Goal: Transaction & Acquisition: Book appointment/travel/reservation

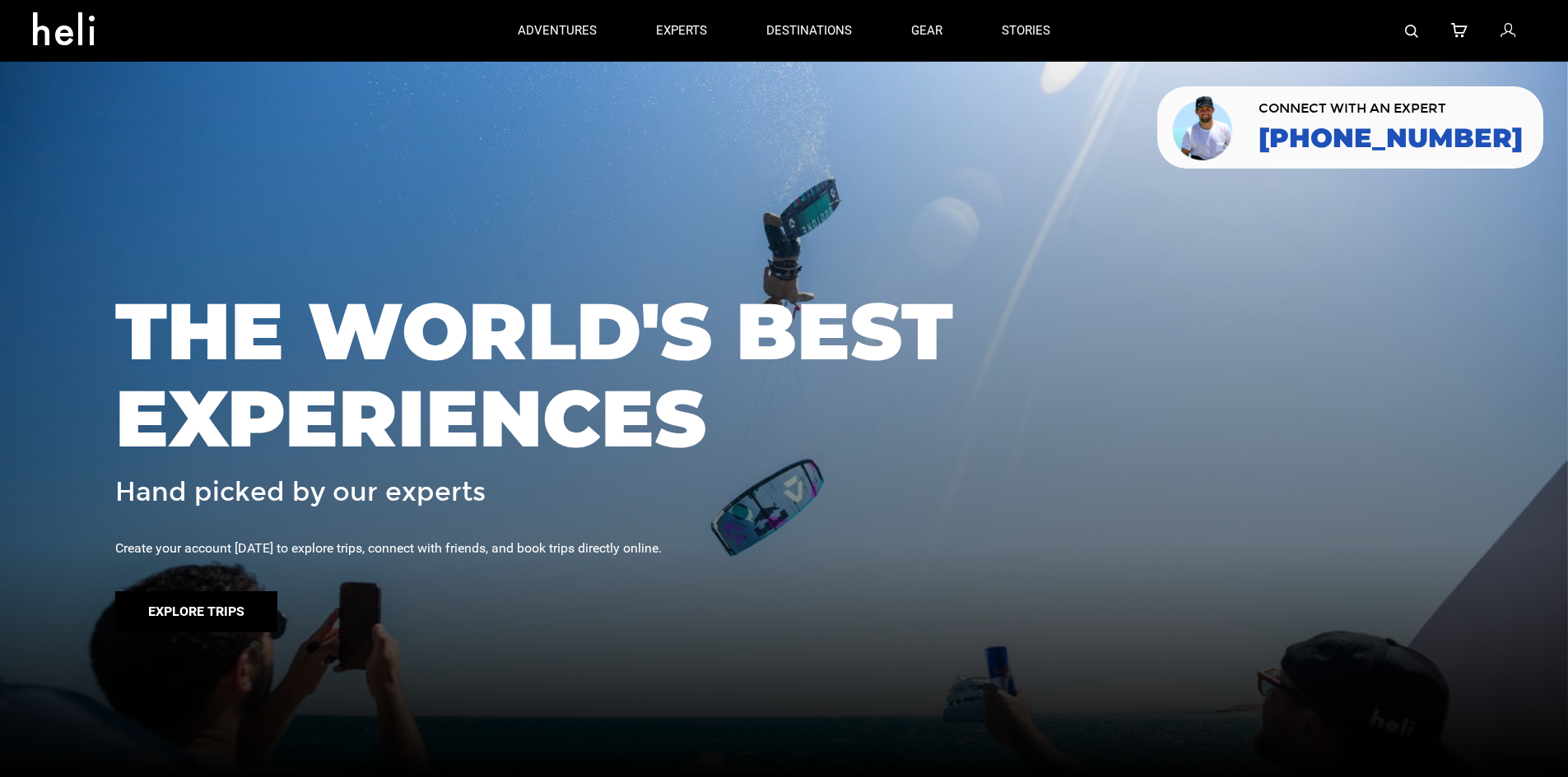
click at [200, 601] on button "Explore Trips" at bounding box center [196, 612] width 162 height 41
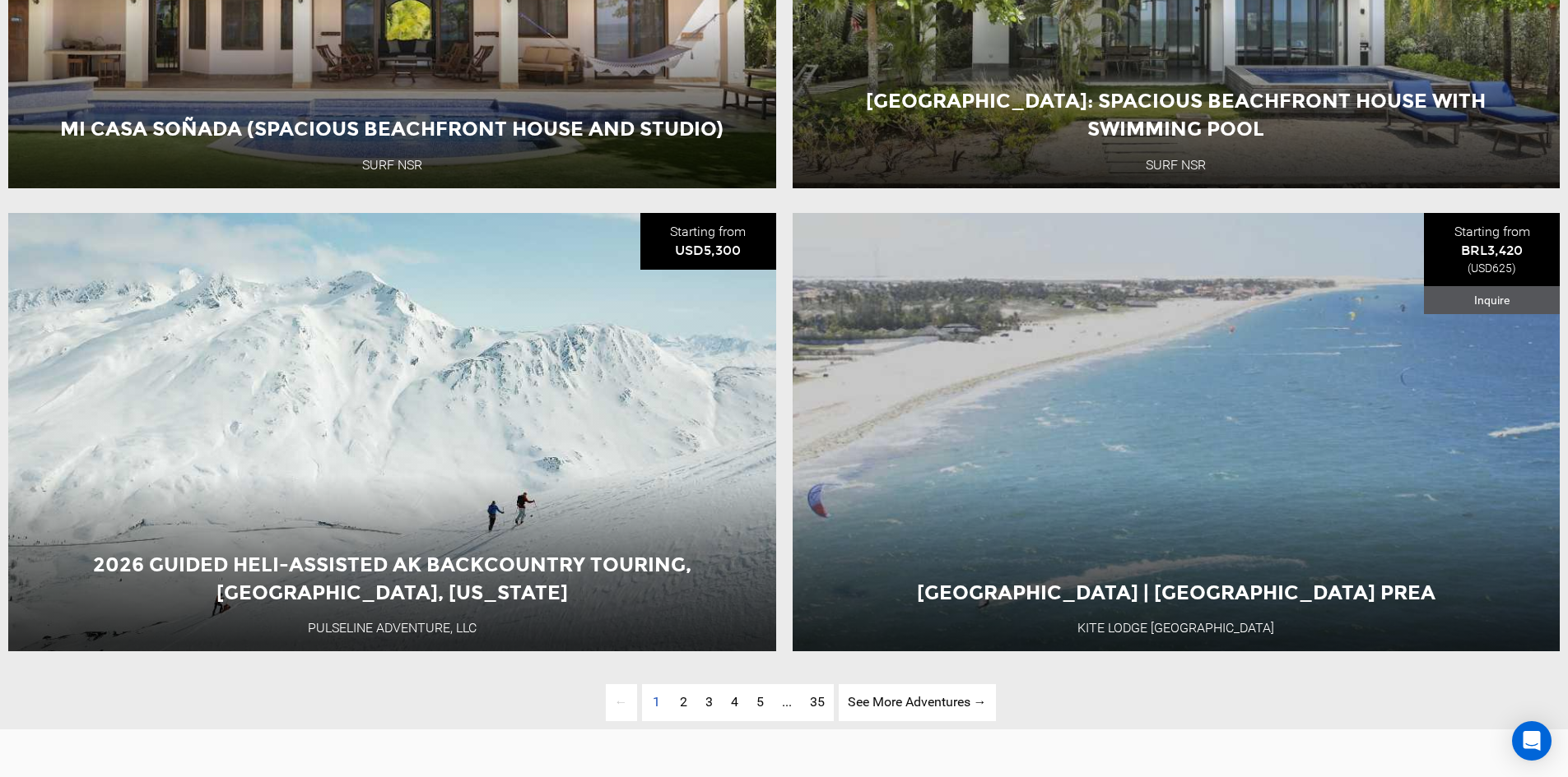
scroll to position [4607, 0]
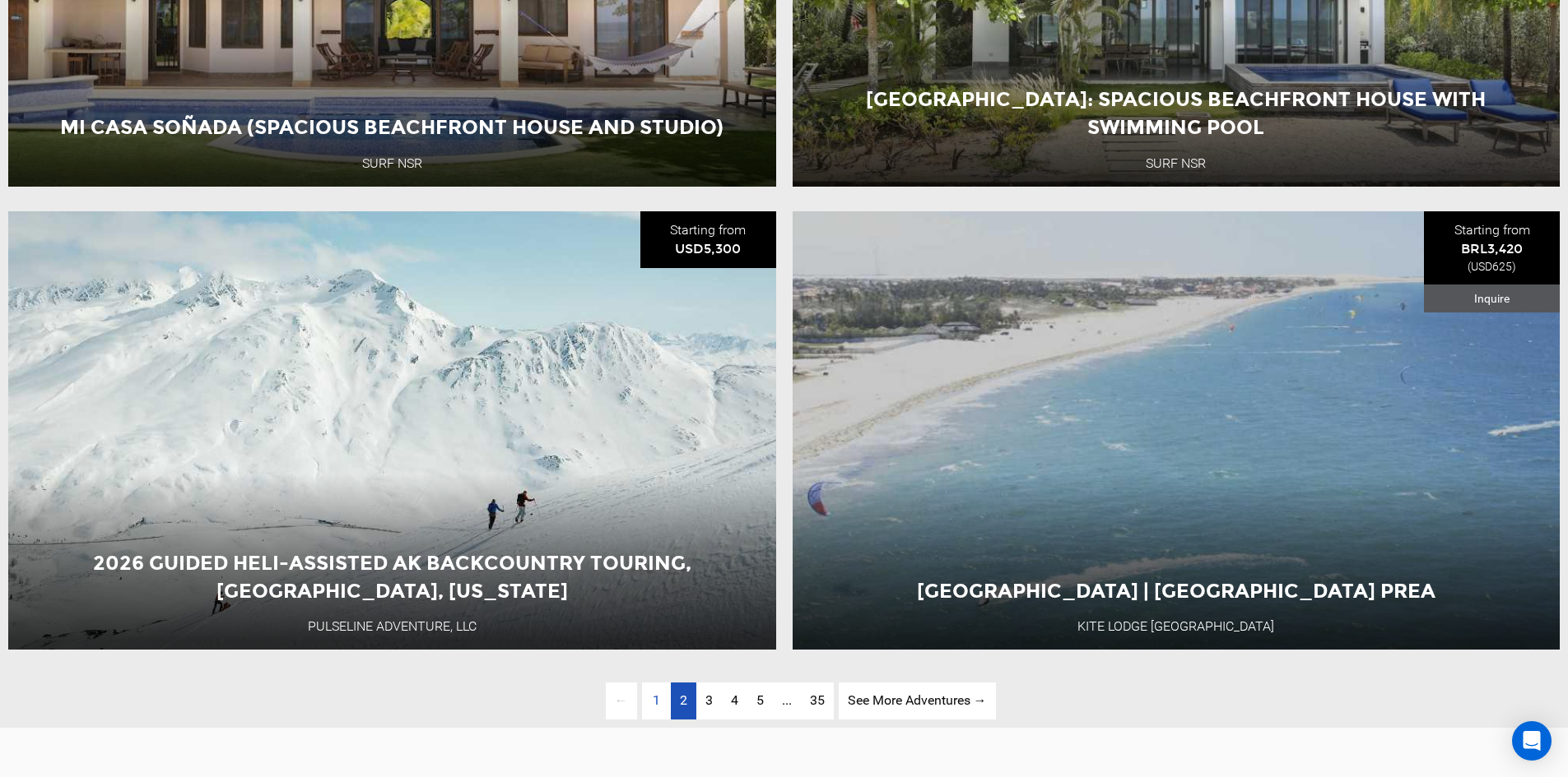
click at [681, 708] on span "2" at bounding box center [683, 701] width 7 height 16
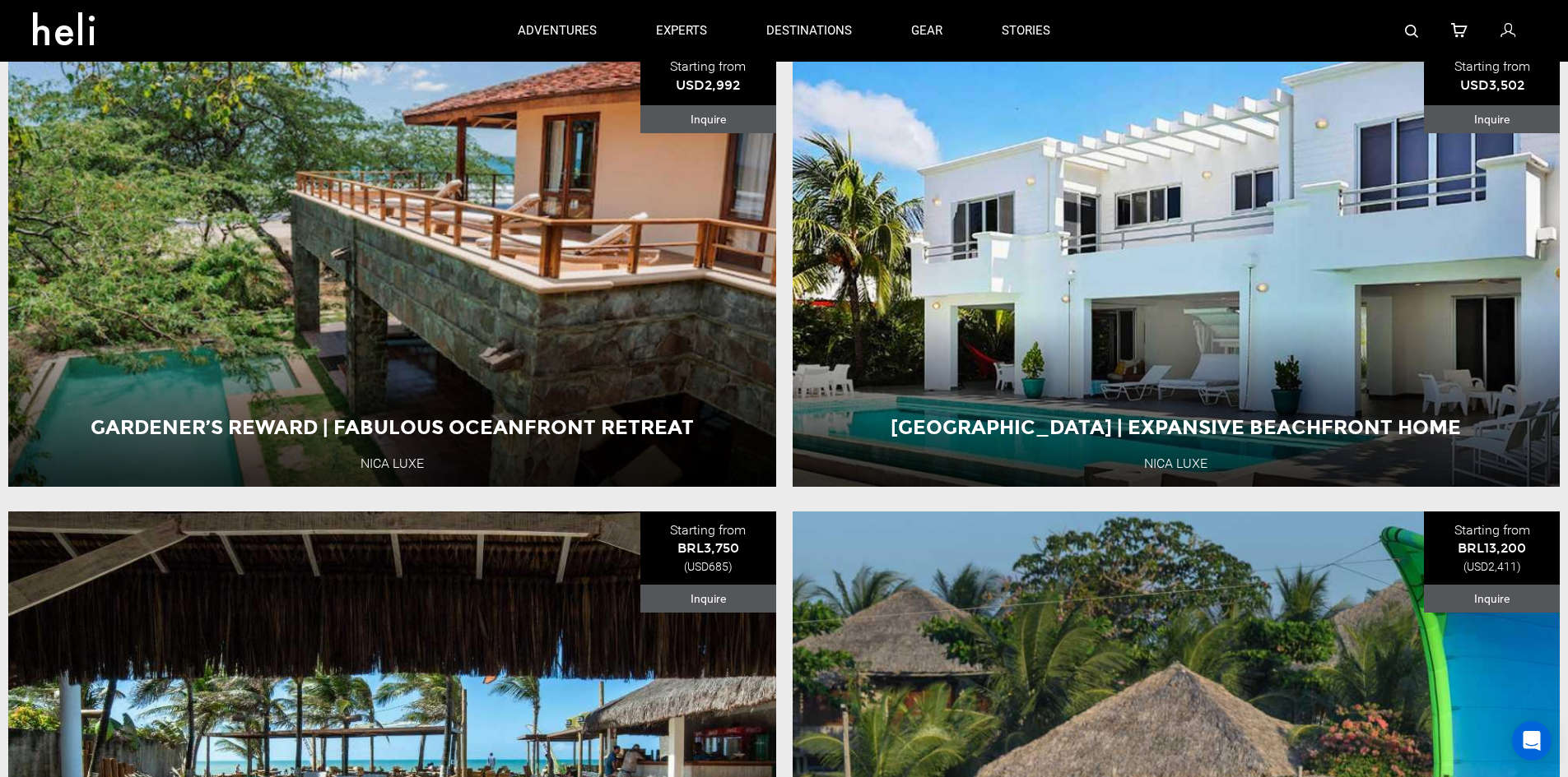
scroll to position [517, 0]
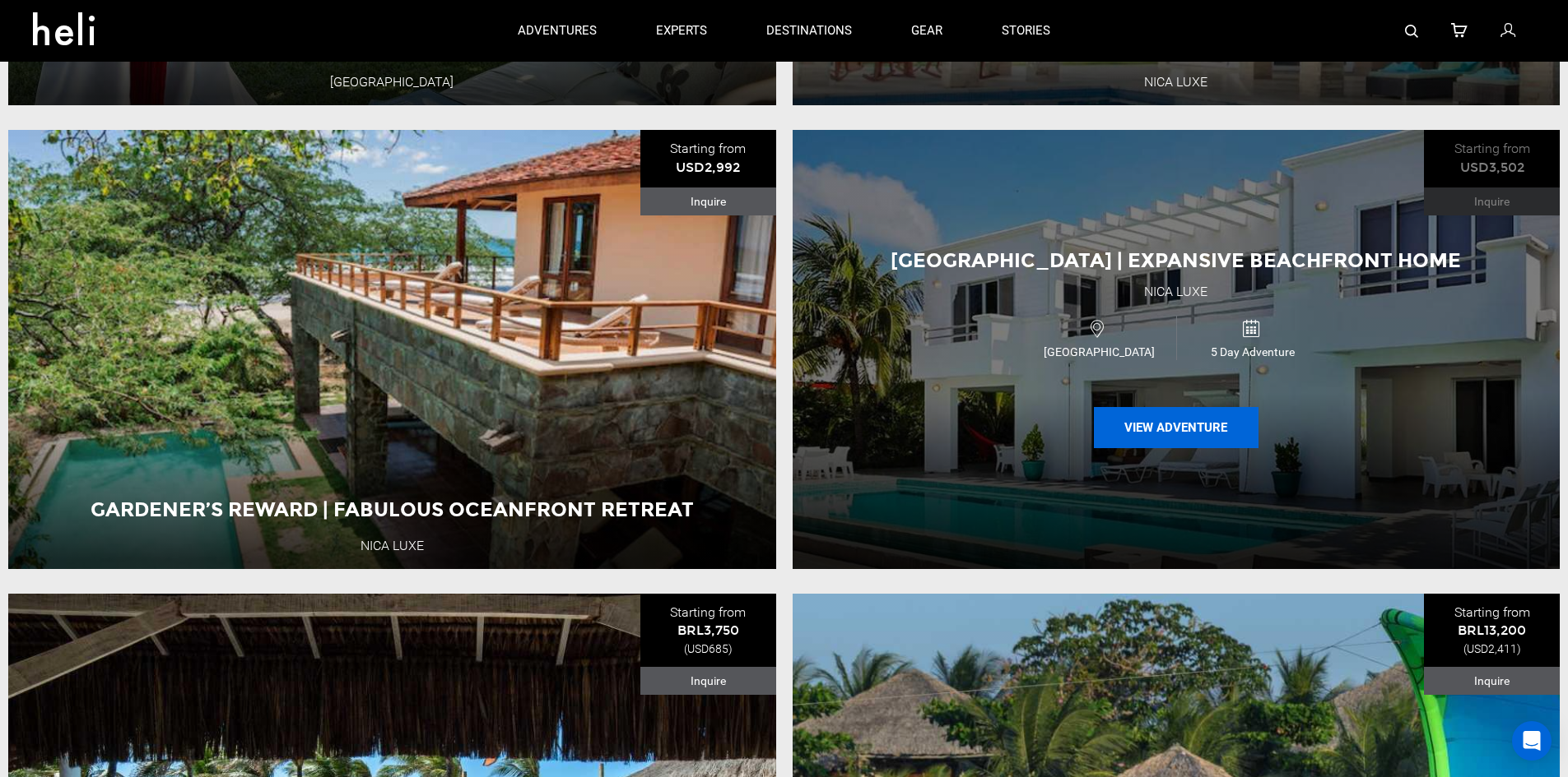
click at [1132, 427] on button "View Adventure" at bounding box center [1176, 428] width 164 height 41
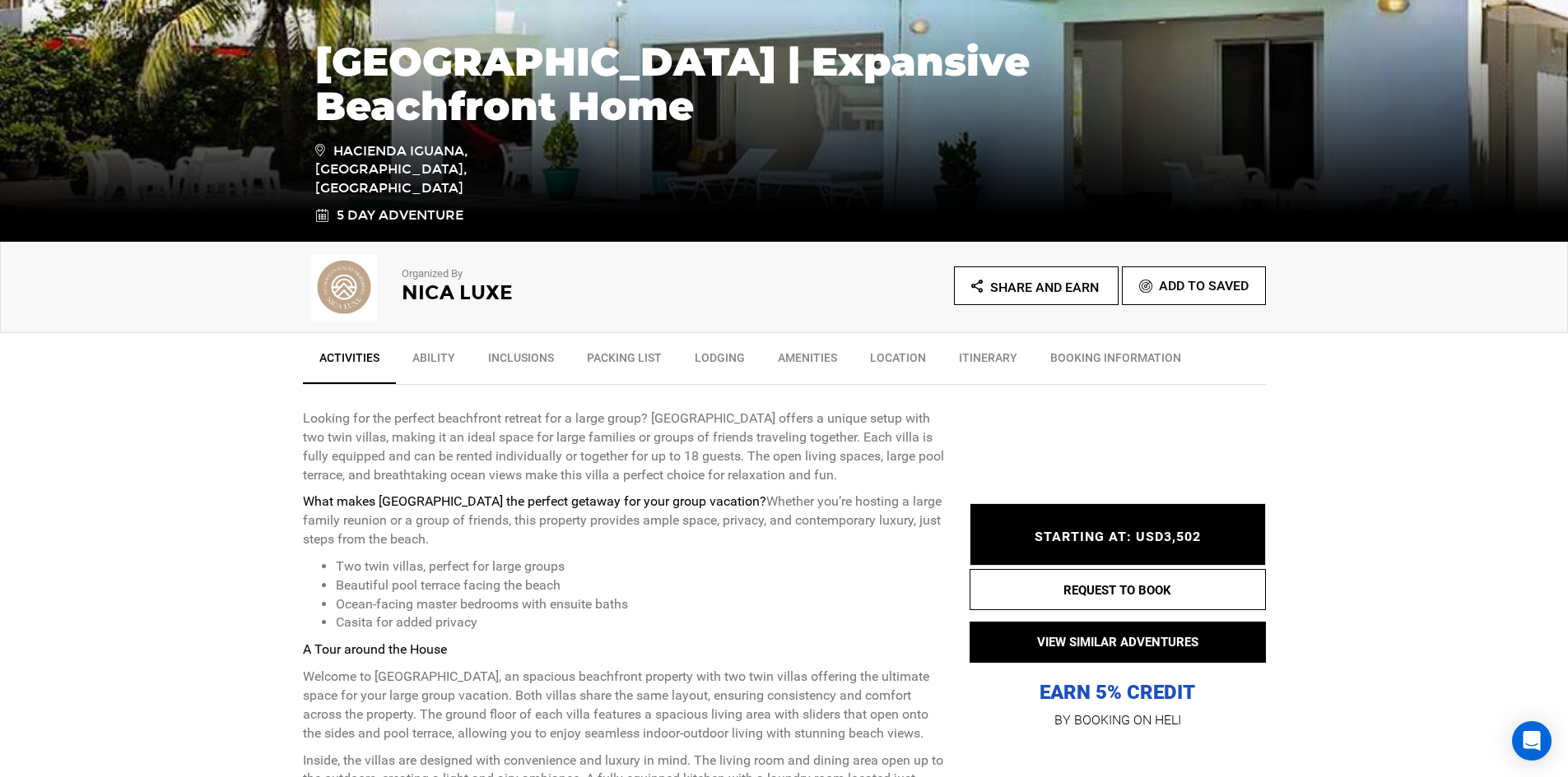
scroll to position [411, 0]
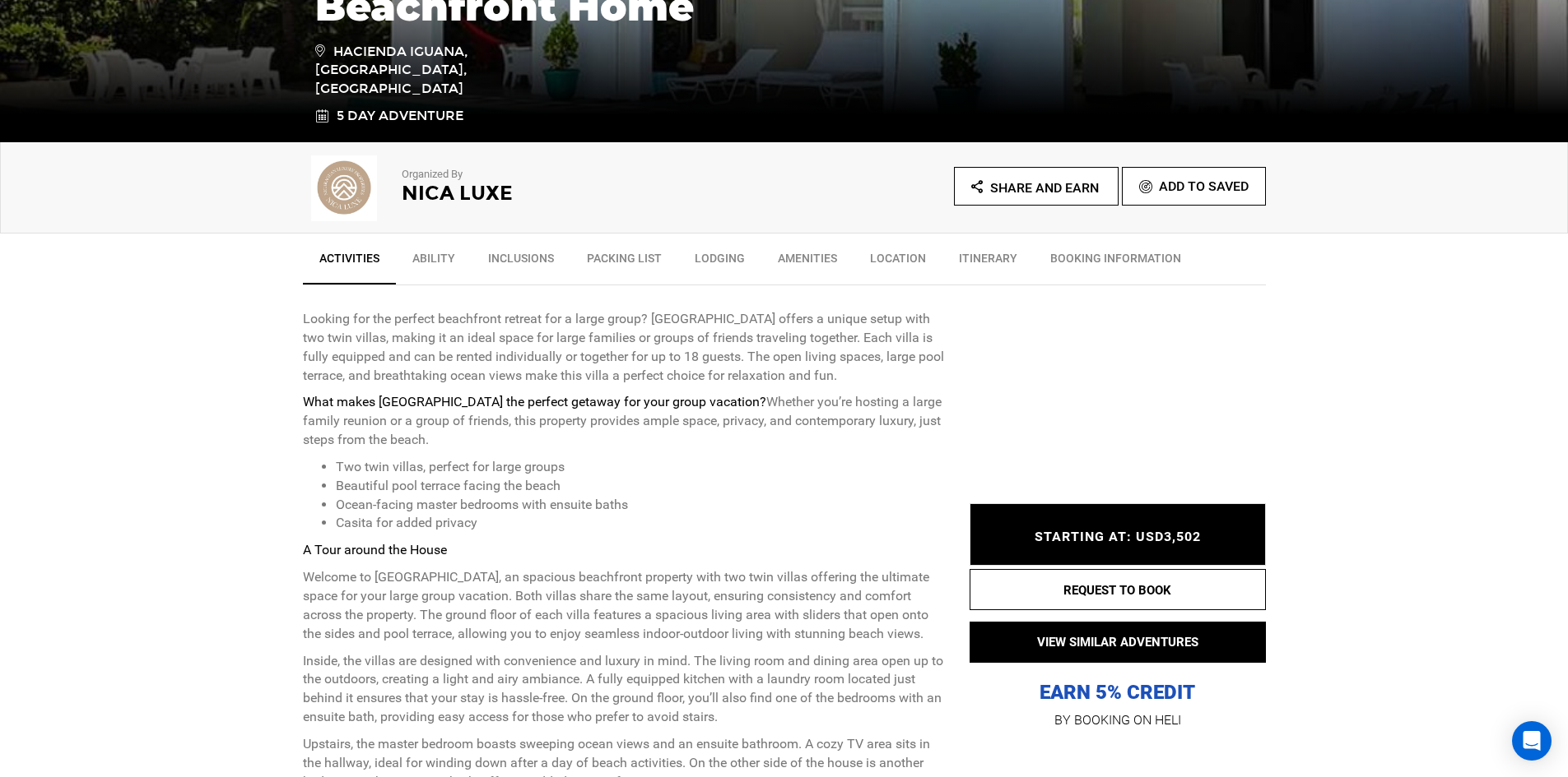
click at [539, 259] on link "Inclusions" at bounding box center [521, 262] width 99 height 41
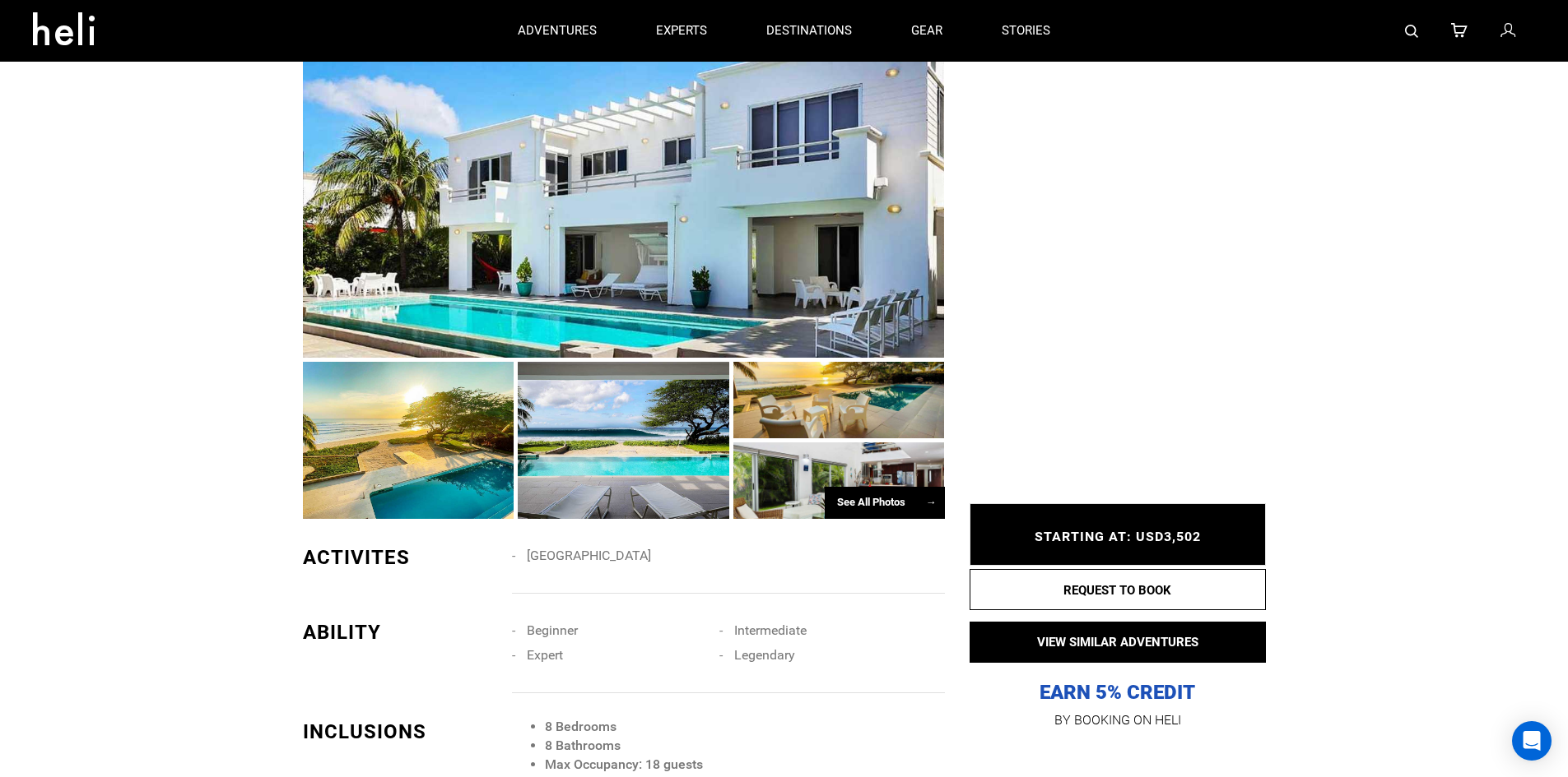
scroll to position [1542, 0]
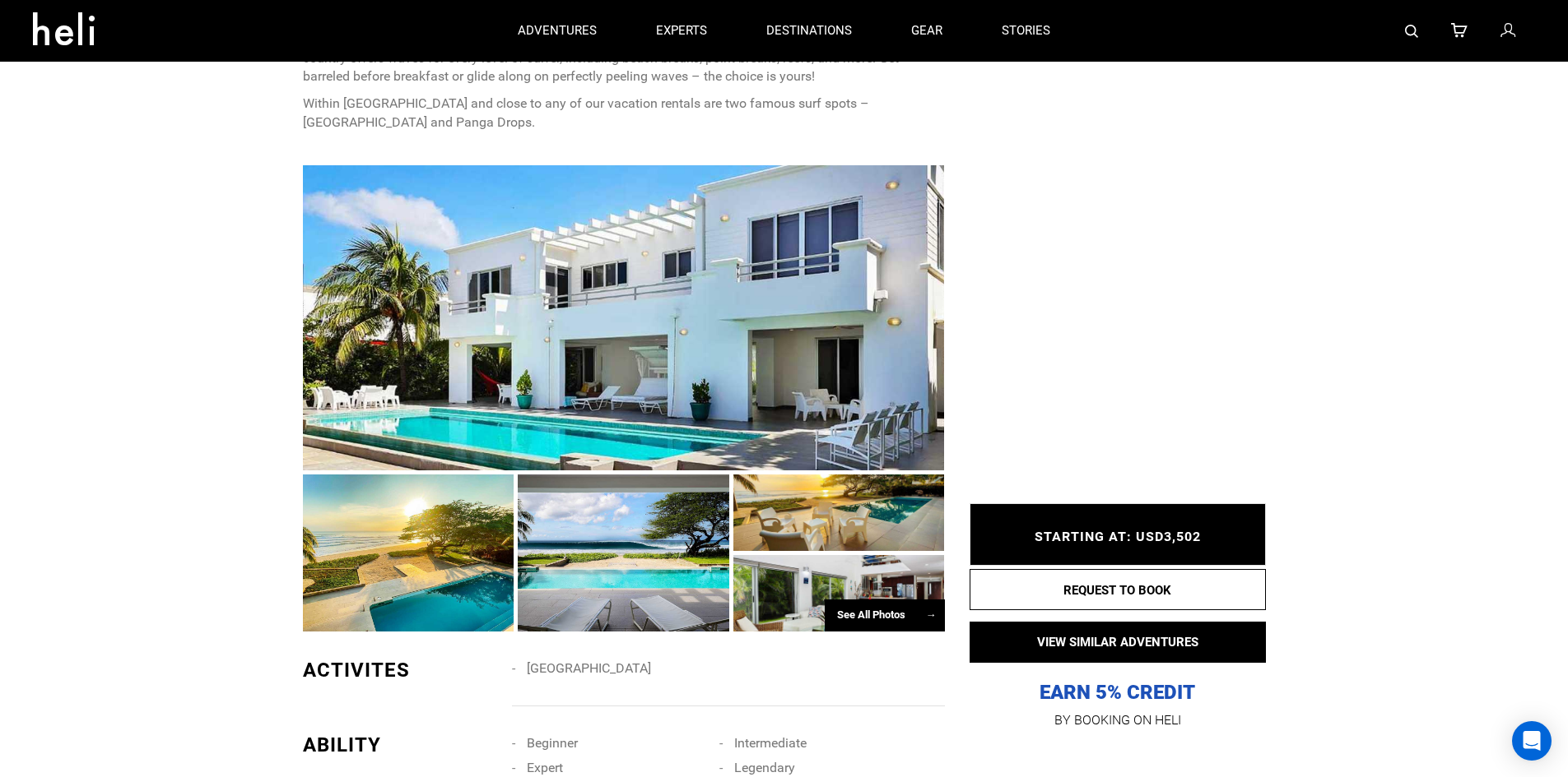
click at [653, 352] on div at bounding box center [624, 317] width 642 height 305
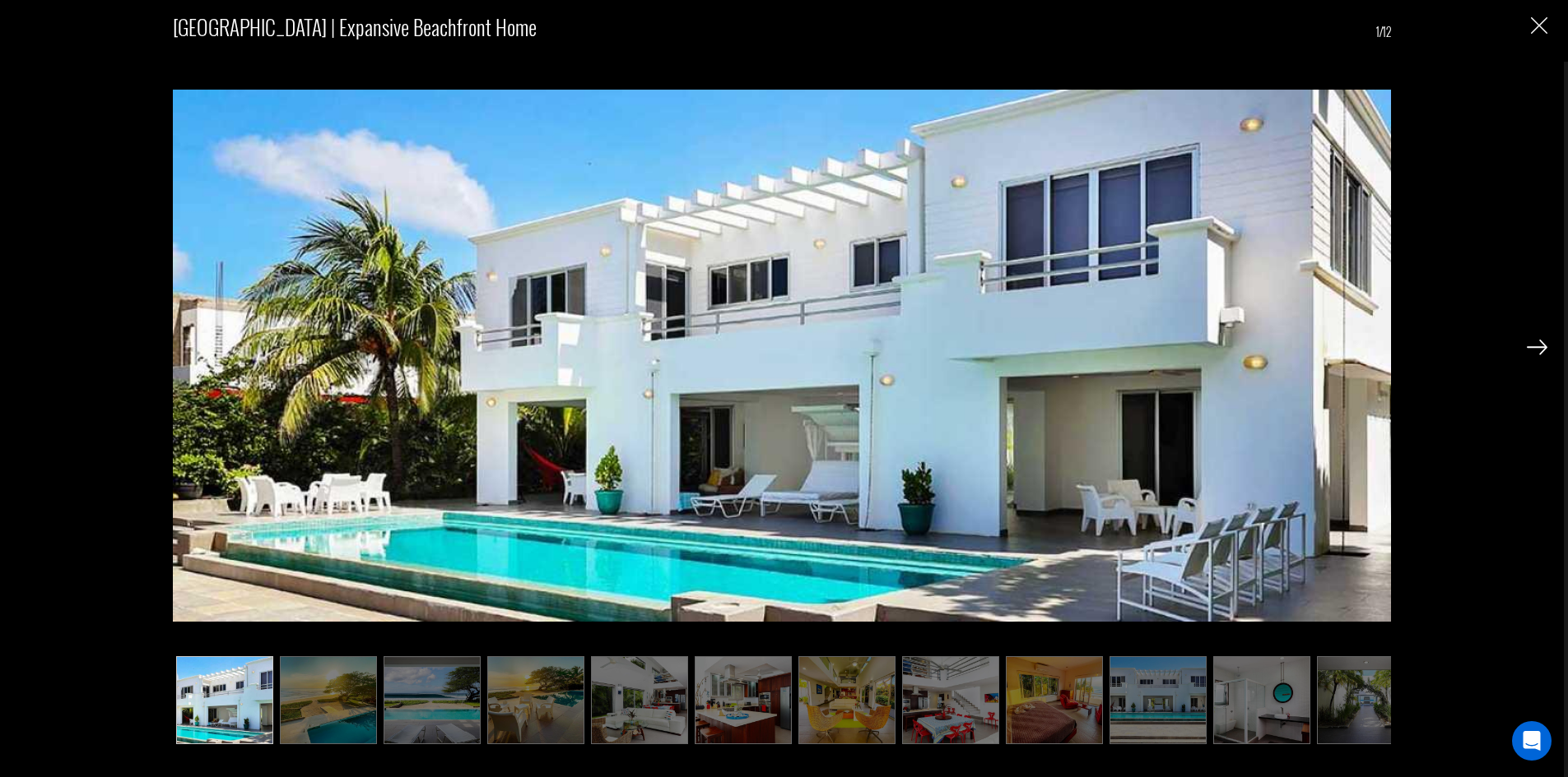
click at [1534, 345] on img at bounding box center [1537, 347] width 21 height 15
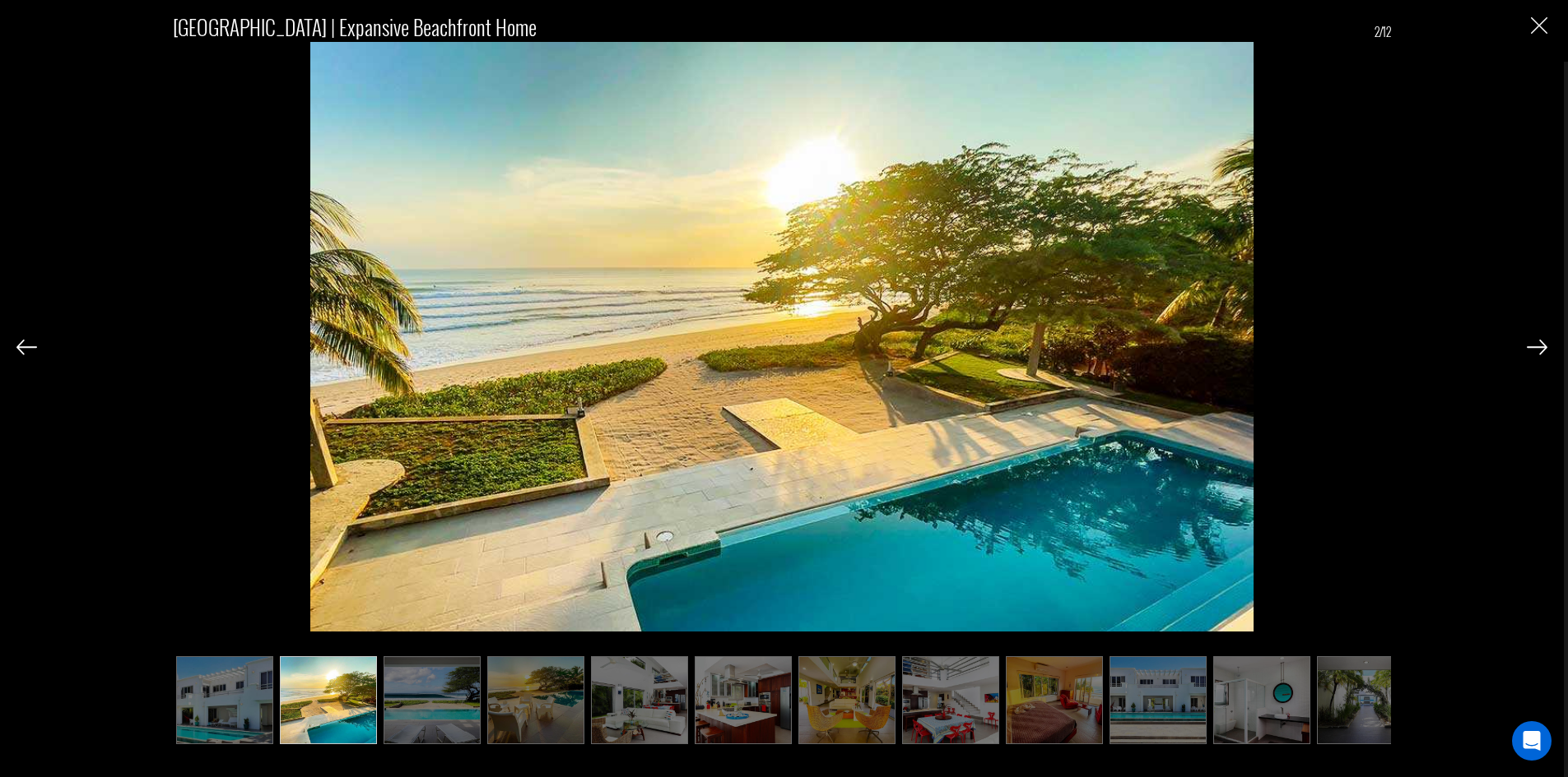
click at [1534, 345] on img at bounding box center [1537, 347] width 21 height 15
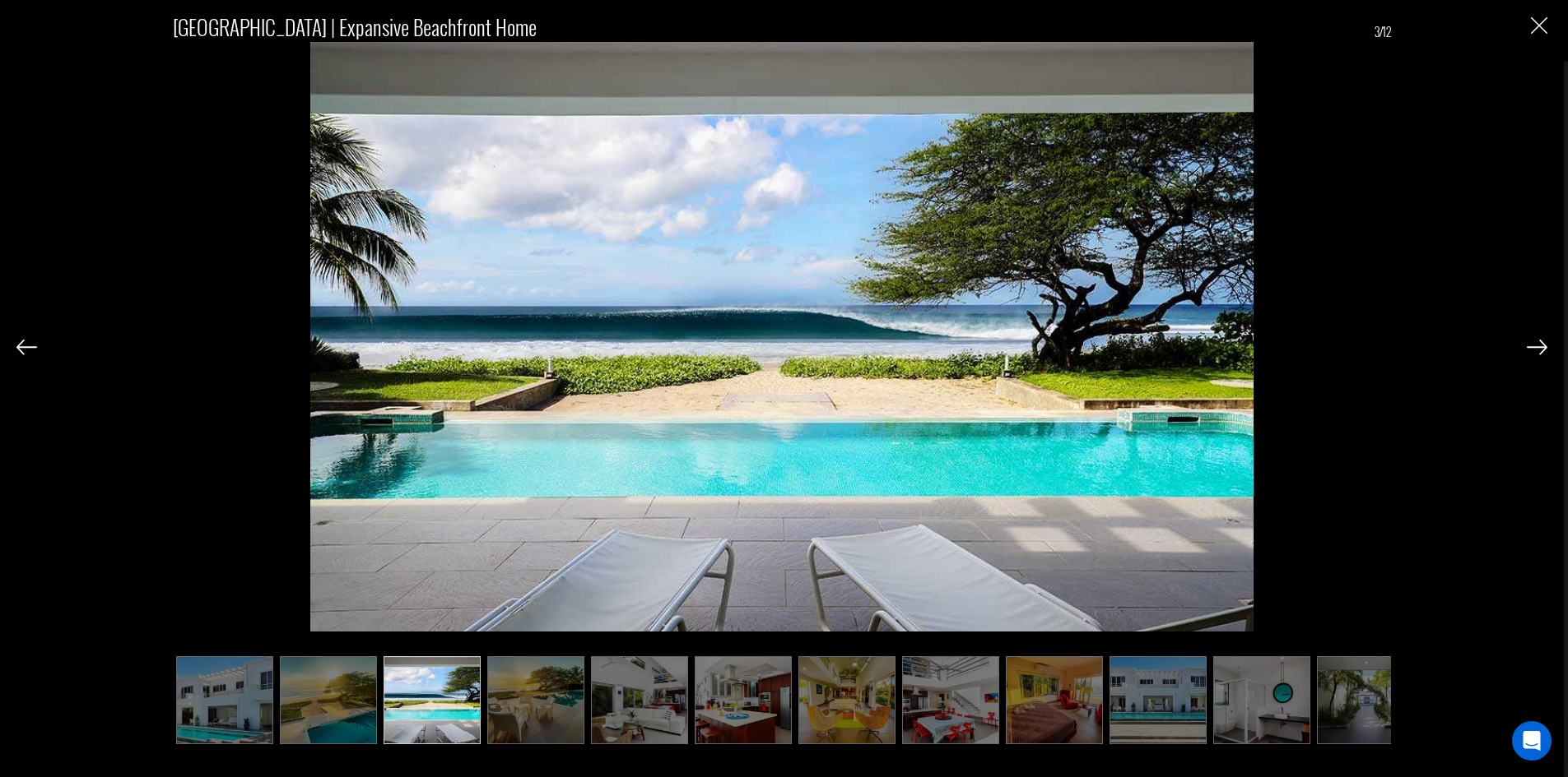
click at [1534, 345] on img at bounding box center [1537, 347] width 21 height 15
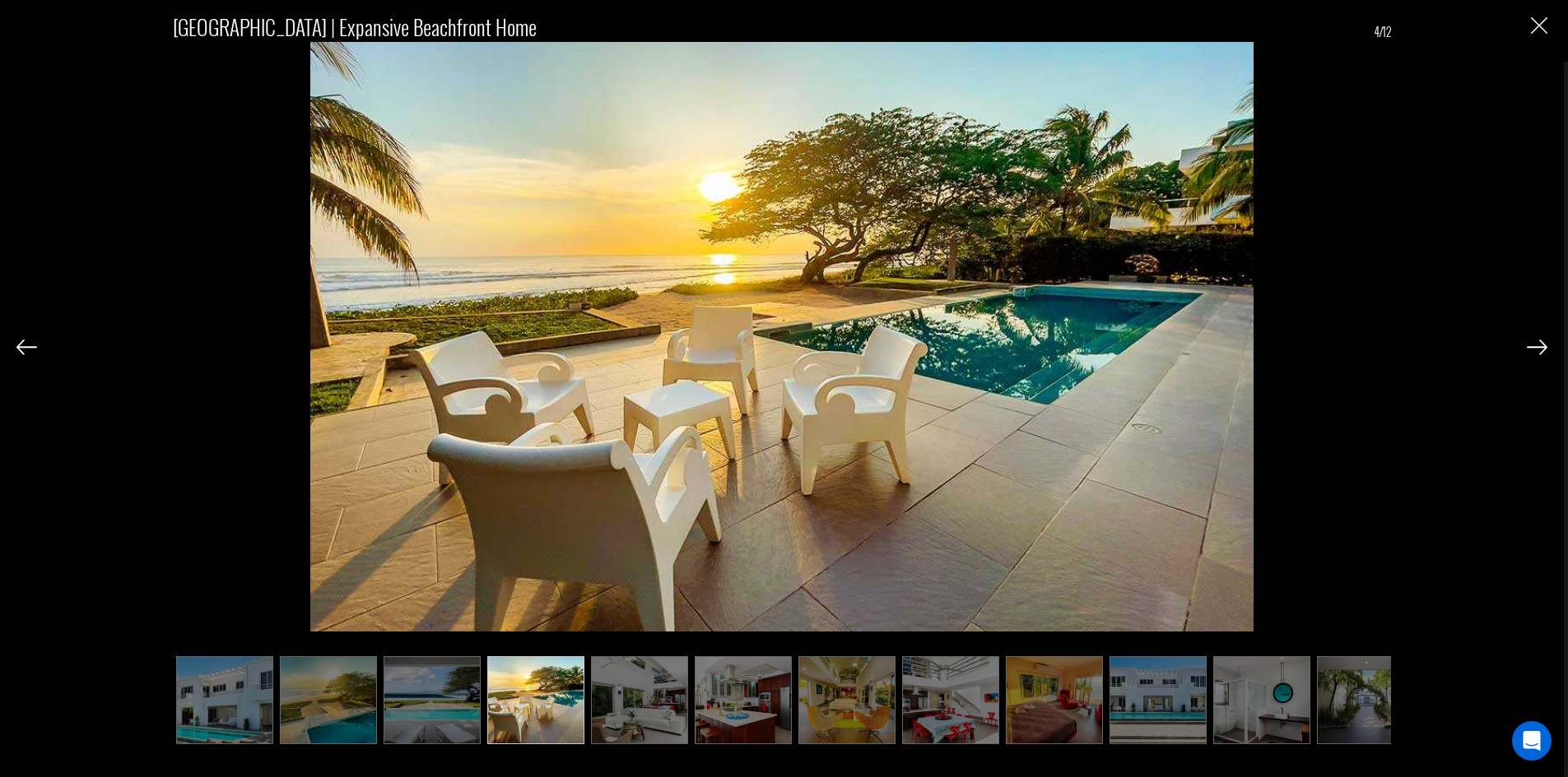
click at [1534, 345] on img at bounding box center [1537, 347] width 21 height 15
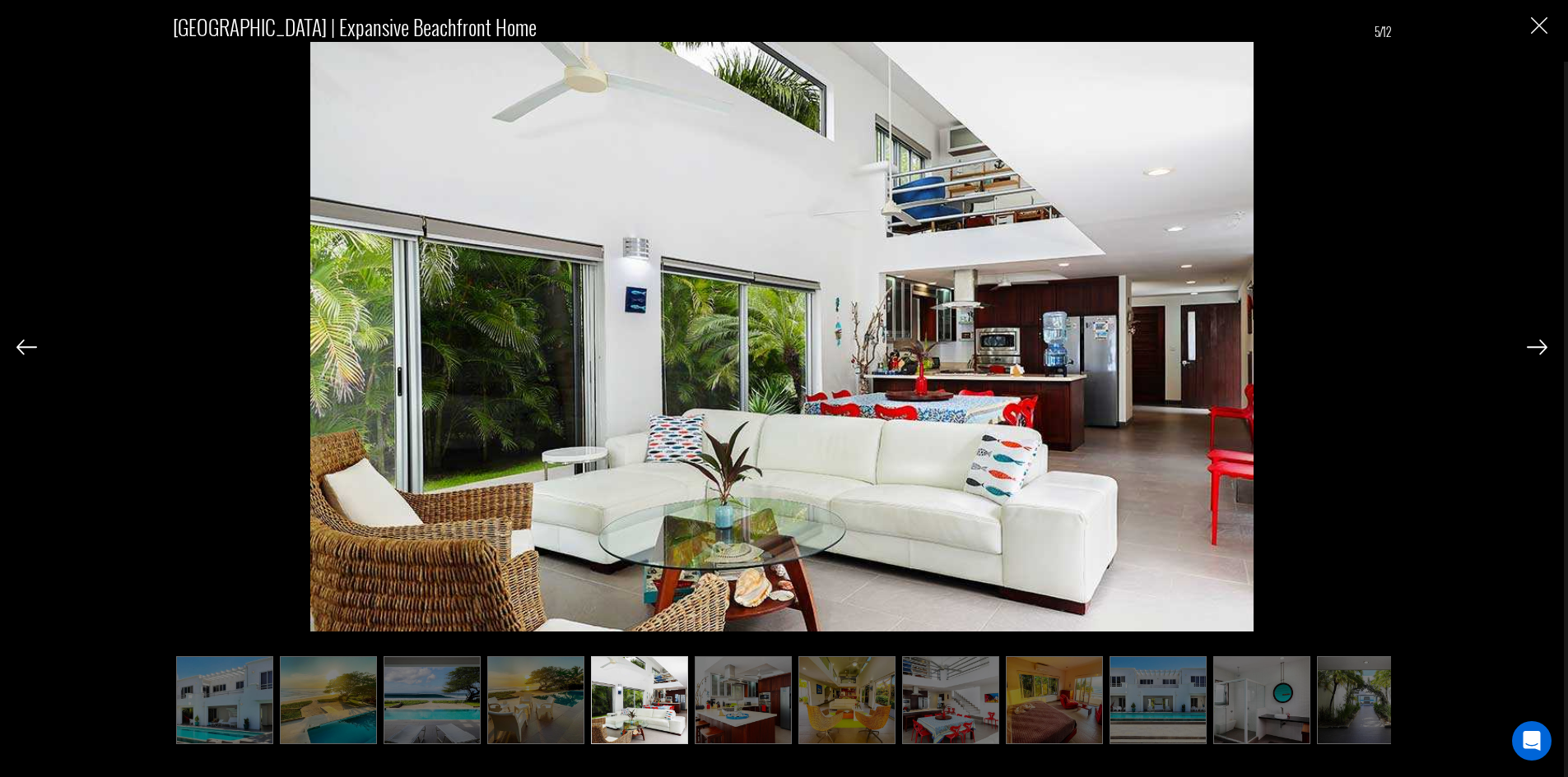
click at [1534, 345] on img at bounding box center [1537, 347] width 21 height 15
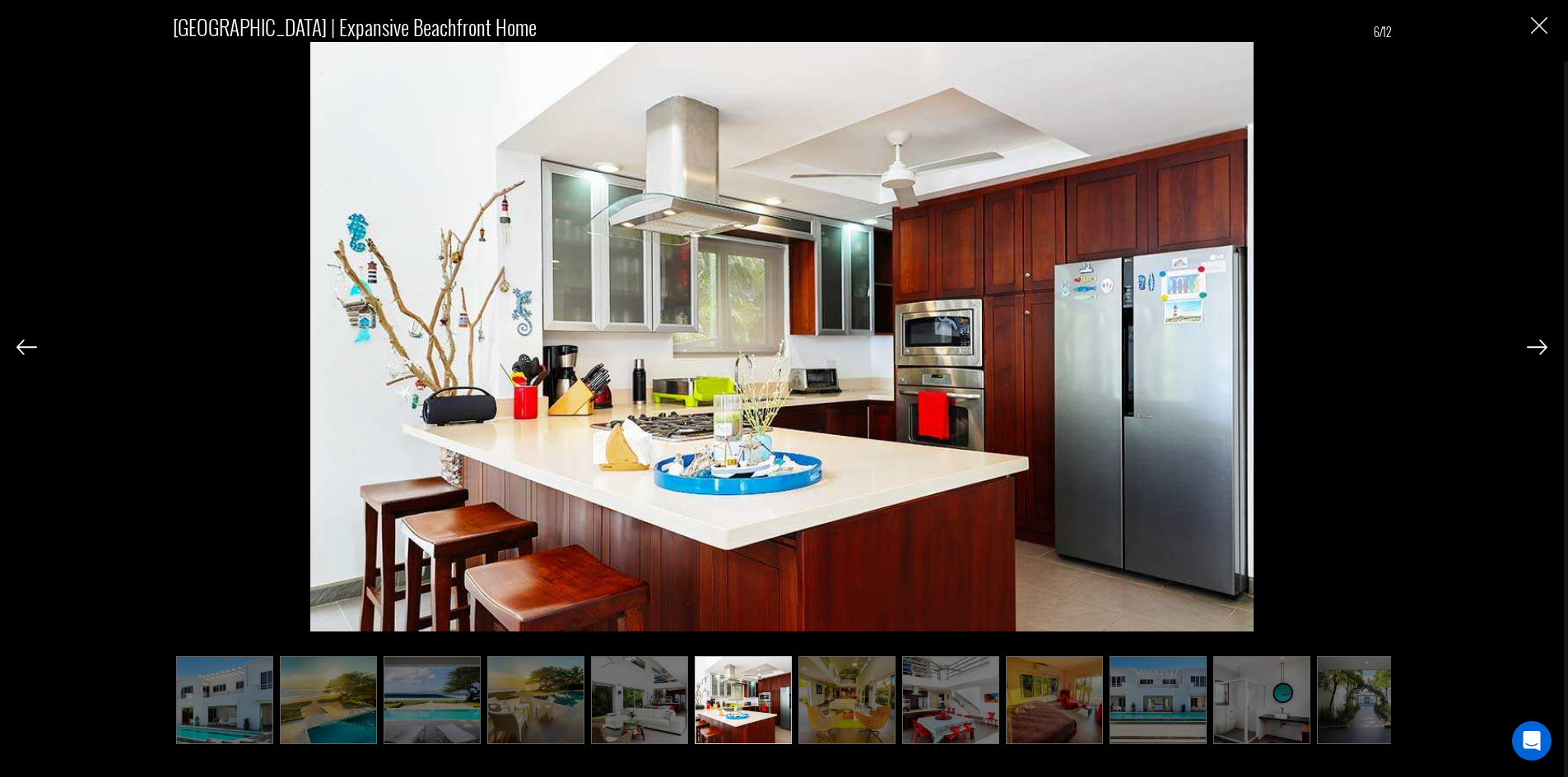
click at [1534, 345] on img at bounding box center [1537, 347] width 21 height 15
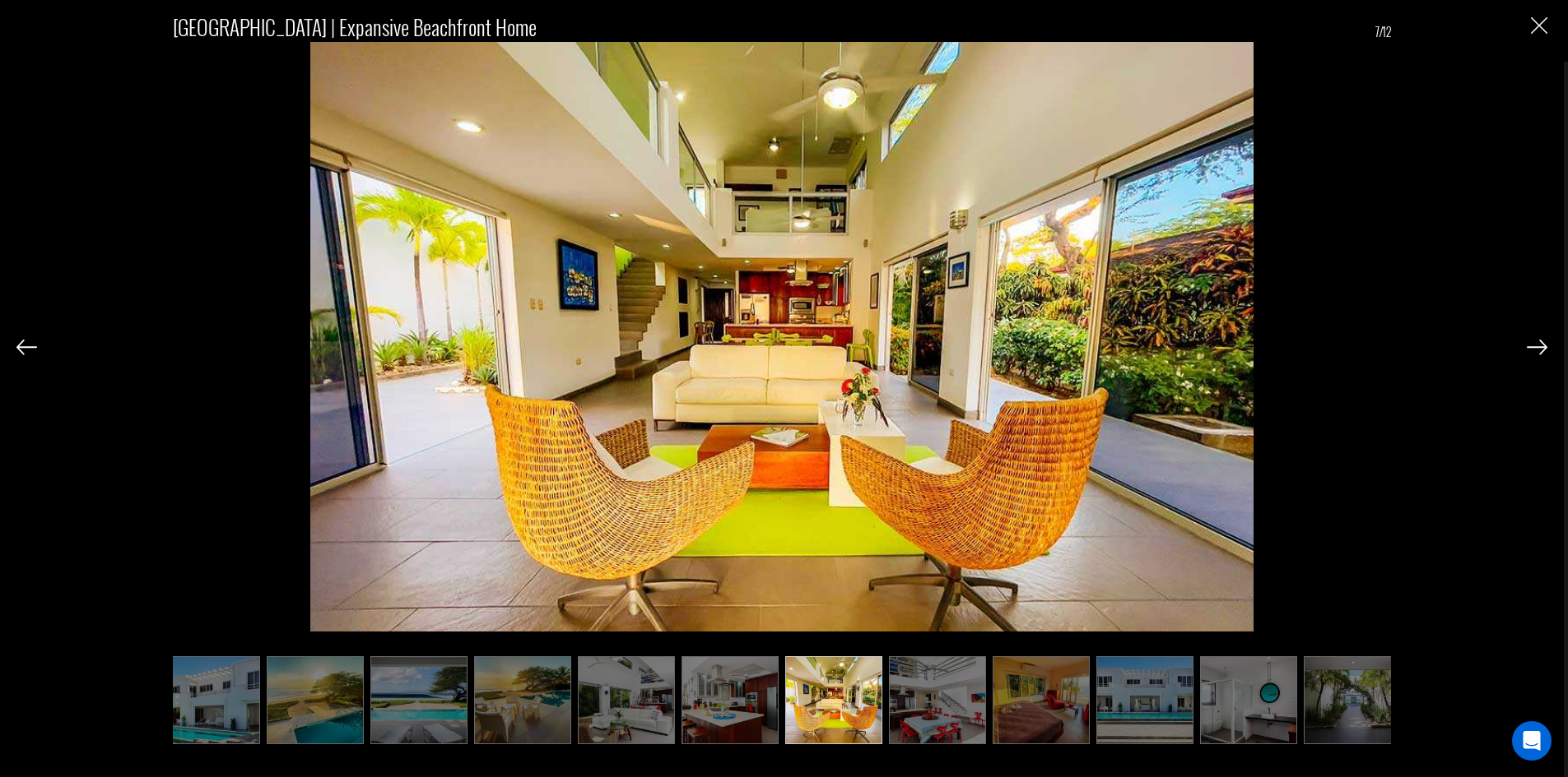
scroll to position [0, 26]
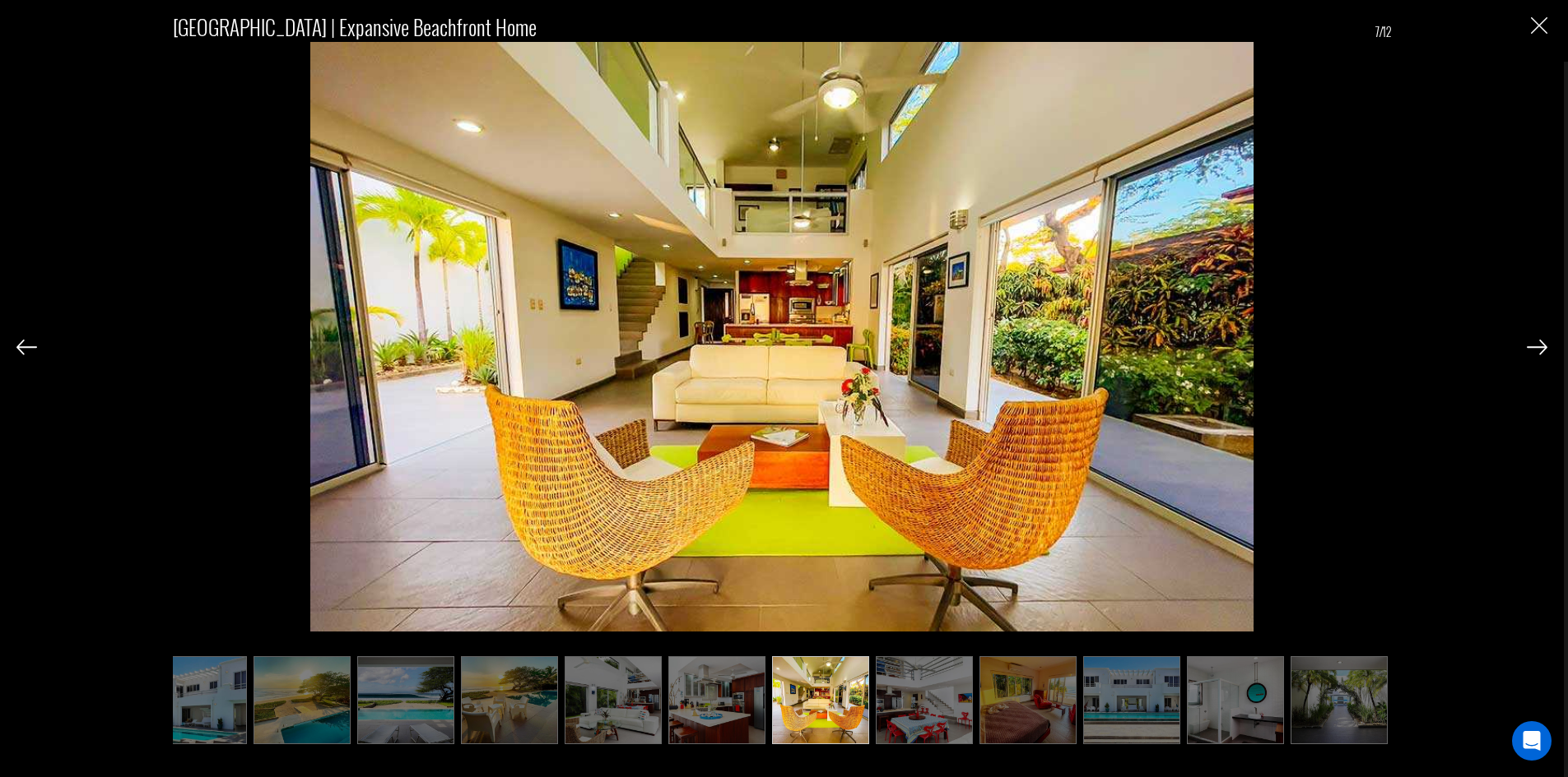
click at [1534, 345] on img at bounding box center [1537, 347] width 21 height 15
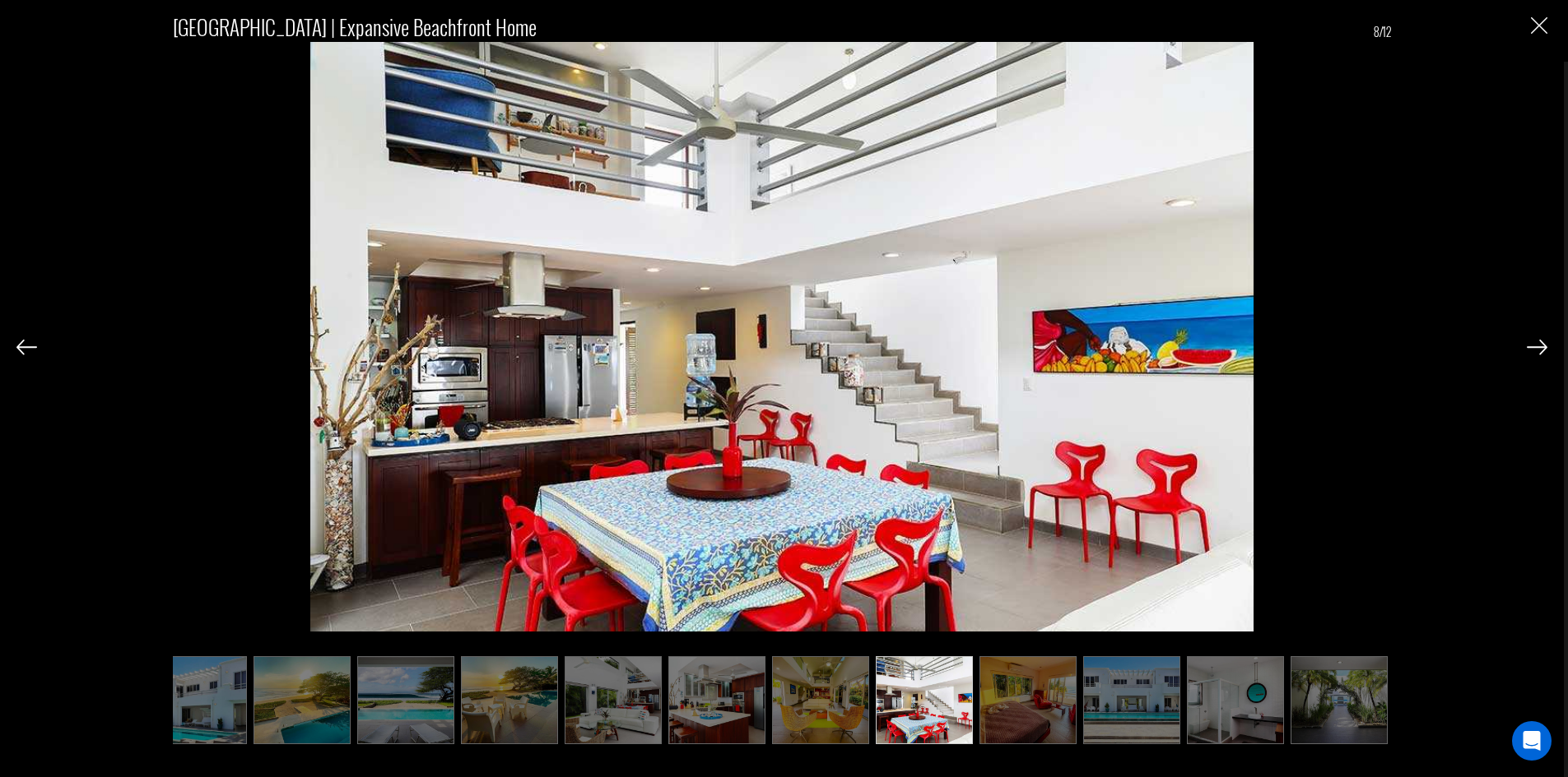
click at [1534, 345] on img at bounding box center [1537, 347] width 21 height 15
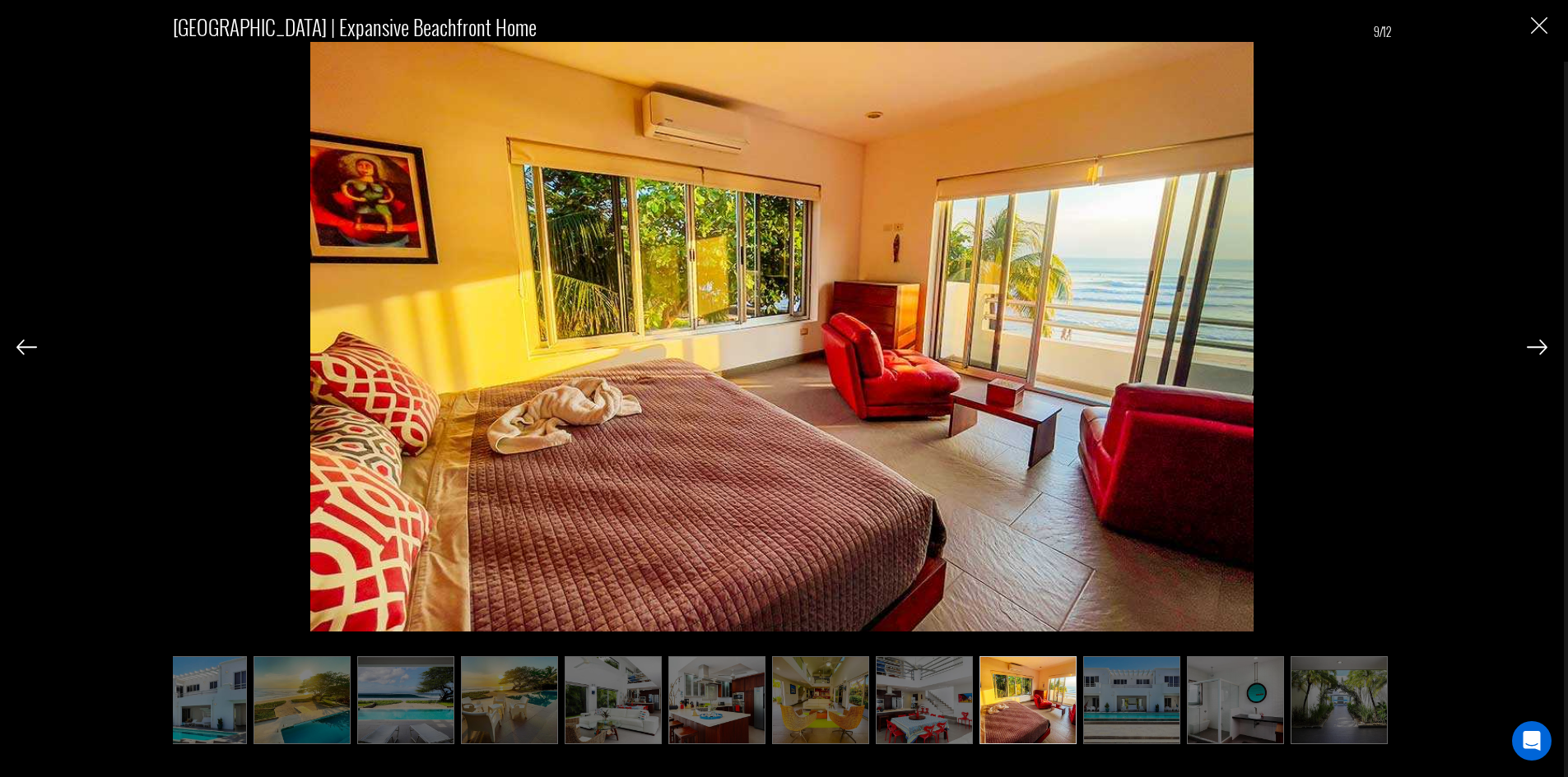
click at [1534, 345] on img at bounding box center [1537, 347] width 21 height 15
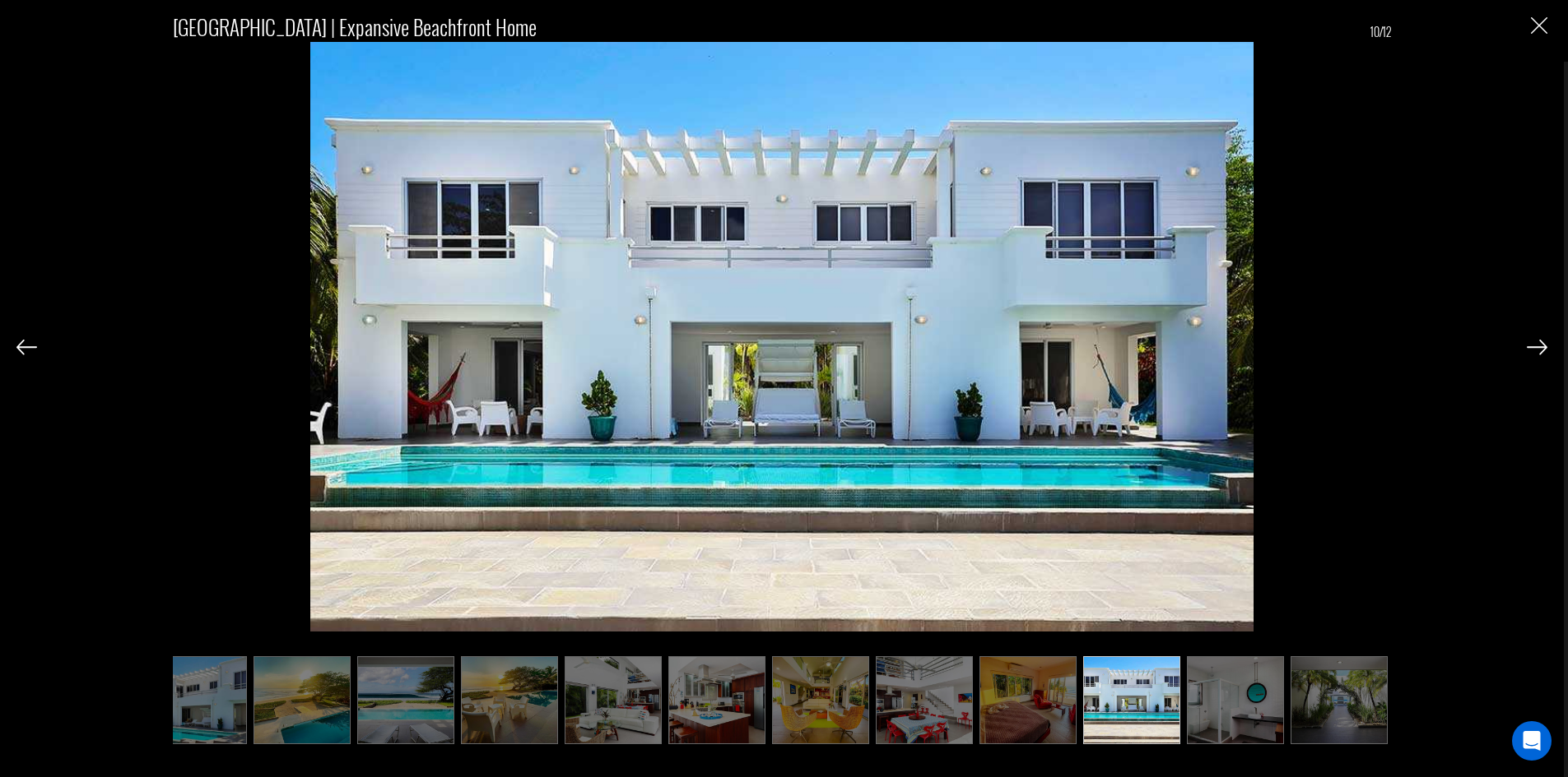
click at [1534, 345] on img at bounding box center [1537, 347] width 21 height 15
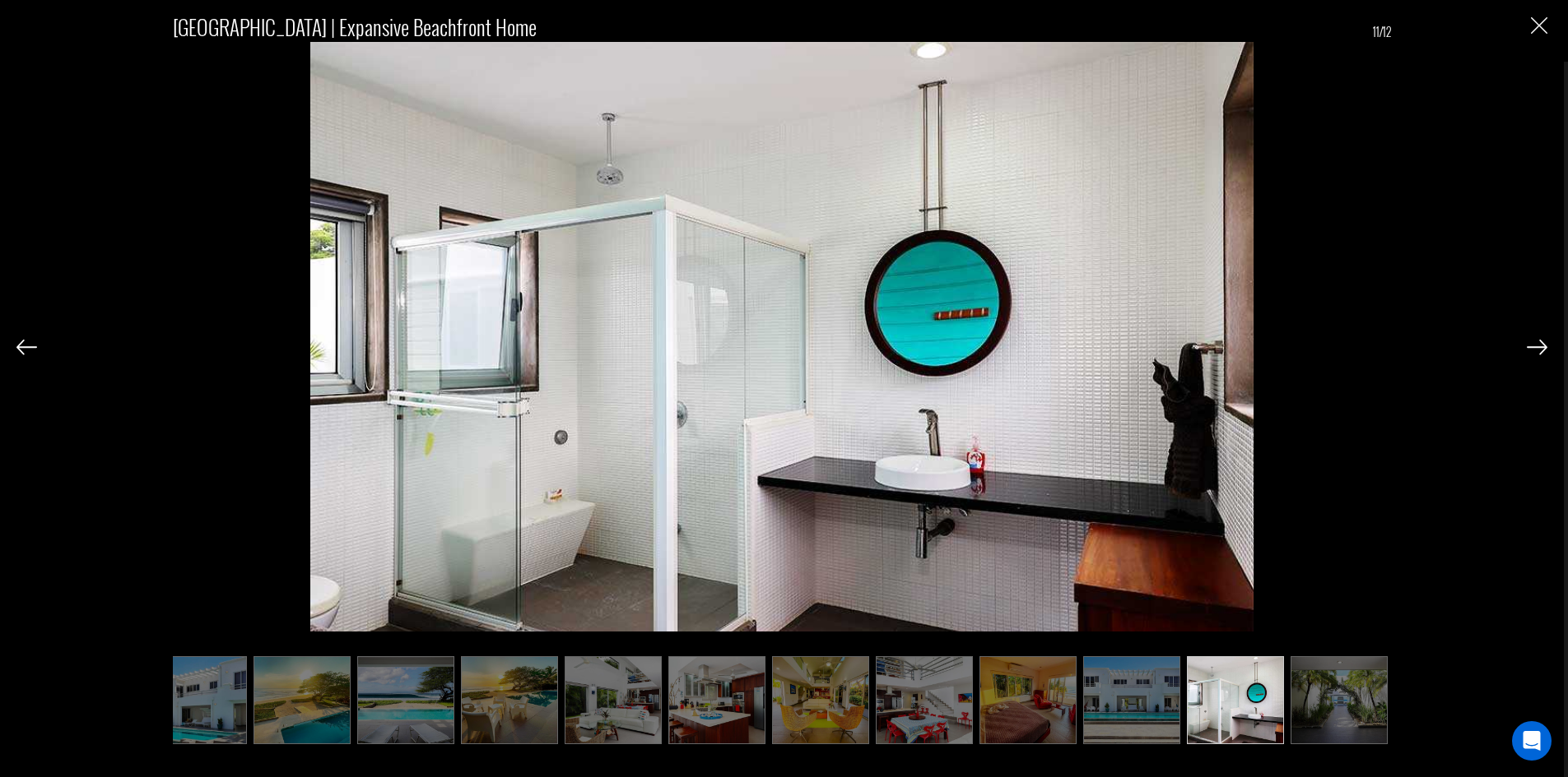
click at [1534, 345] on img at bounding box center [1537, 347] width 21 height 15
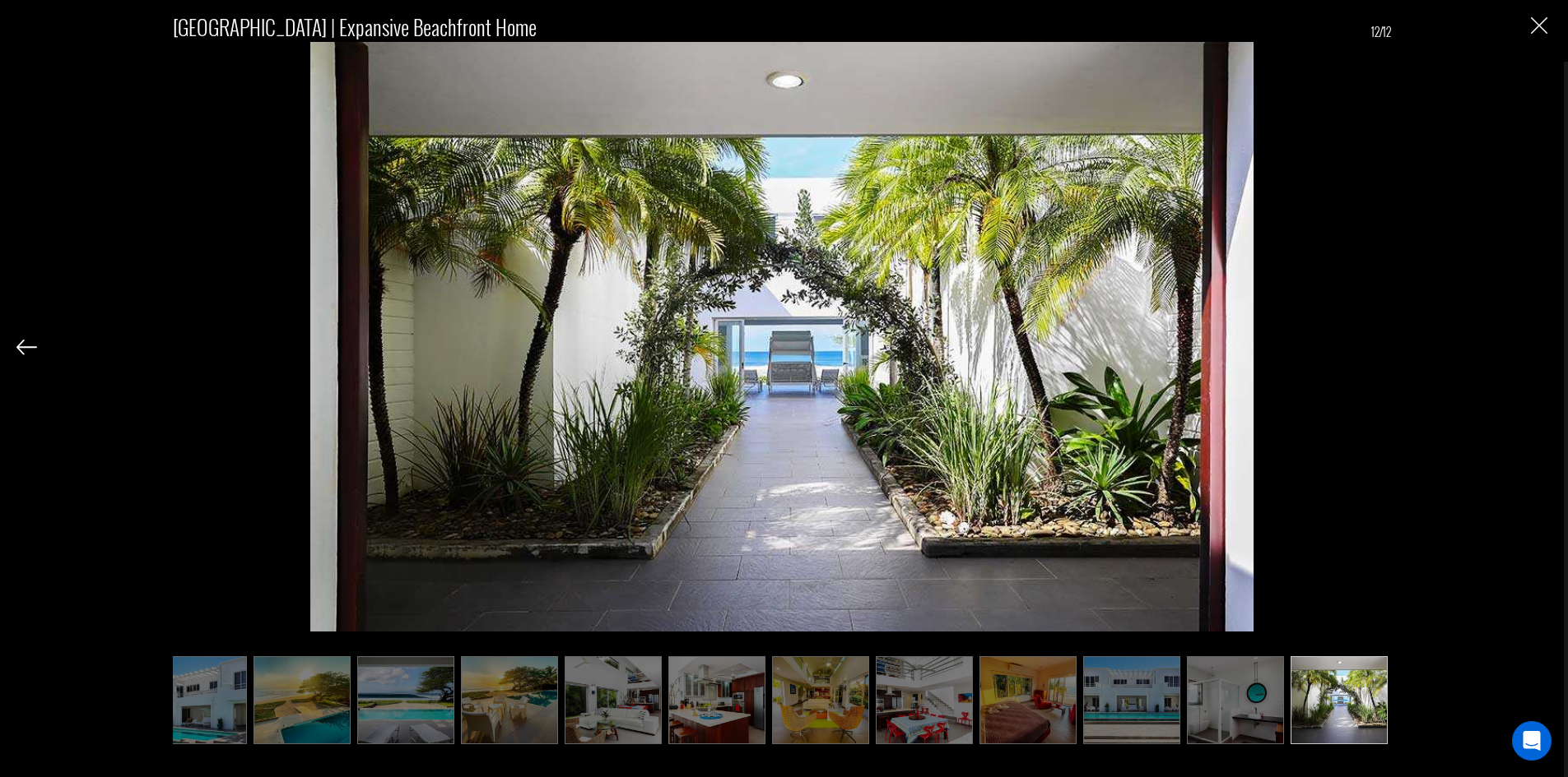
click at [1534, 23] on img "Close" at bounding box center [1539, 26] width 17 height 17
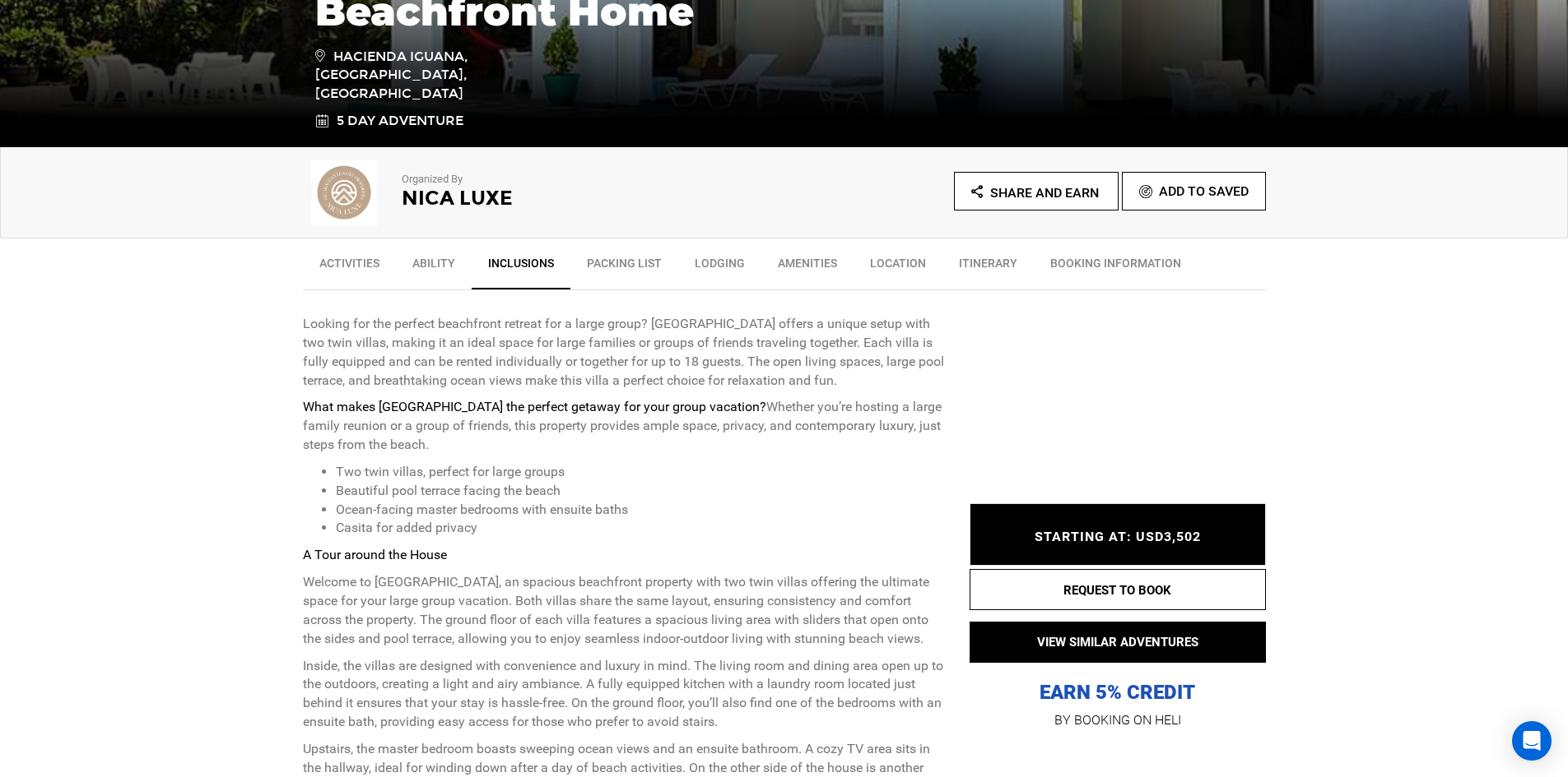
scroll to position [411, 0]
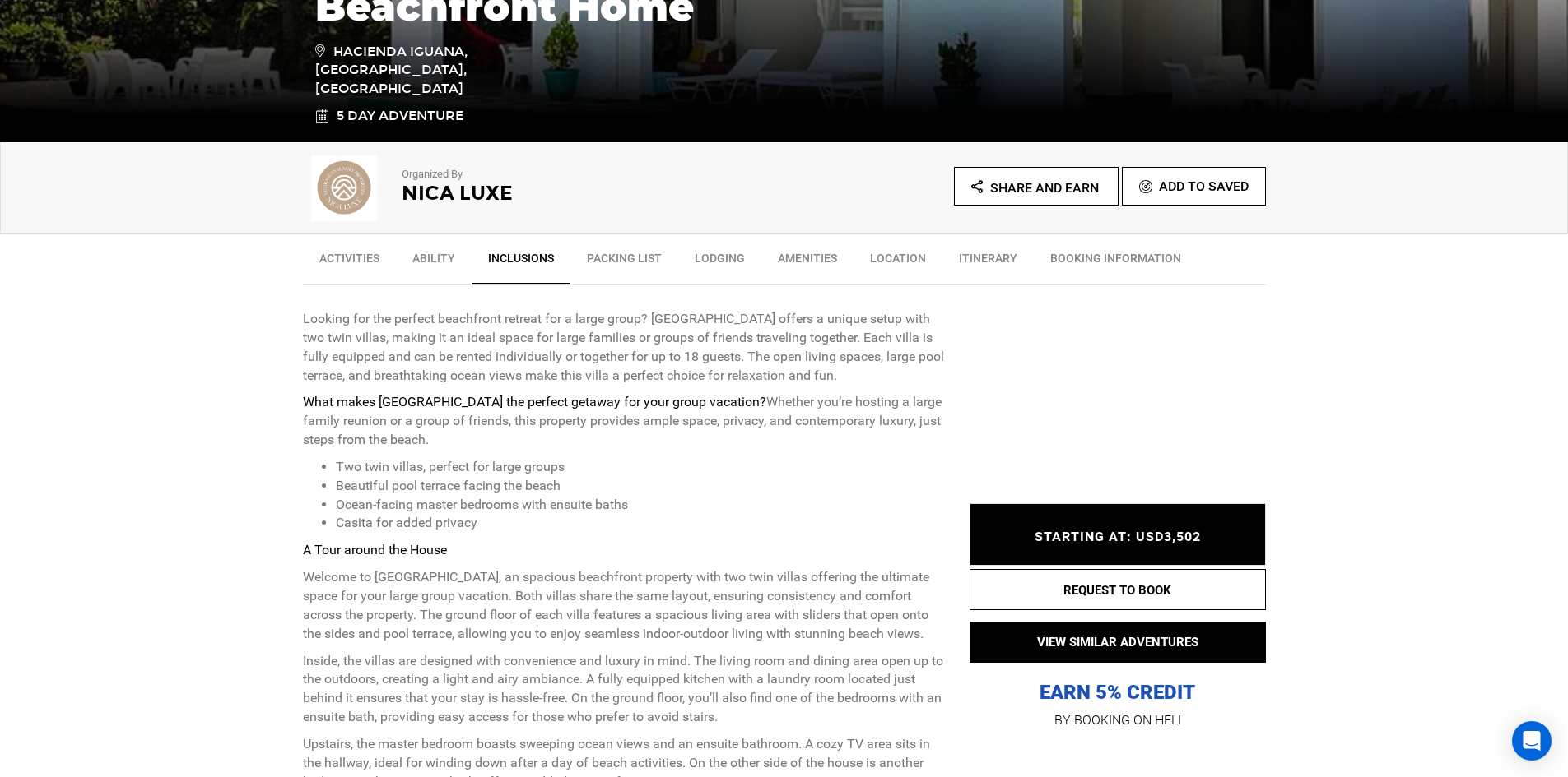
click at [972, 252] on link "Itinerary" at bounding box center [988, 262] width 91 height 41
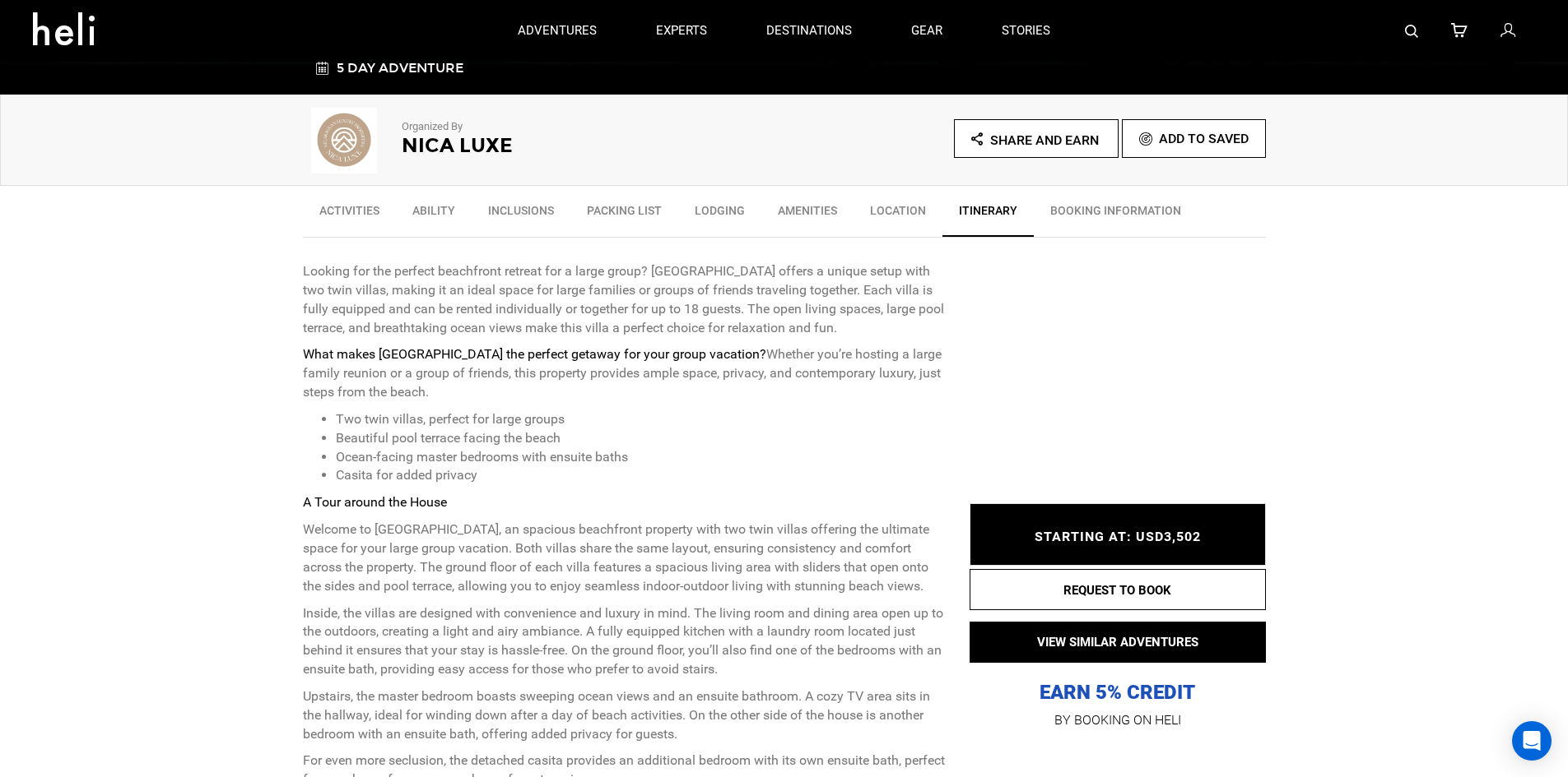
scroll to position [0, 0]
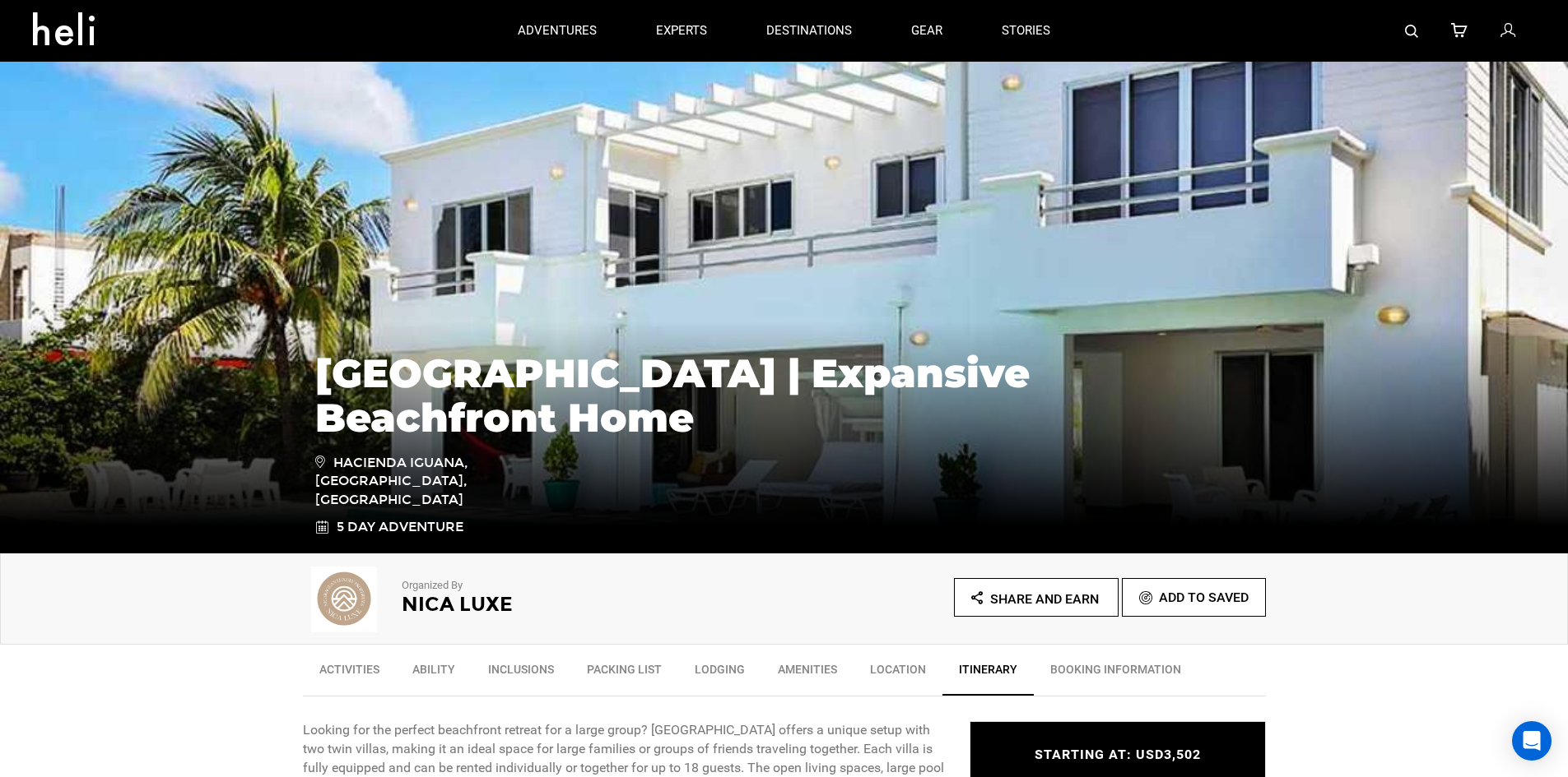
drag, startPoint x: 188, startPoint y: 507, endPoint x: 147, endPoint y: 182, distance: 327.6
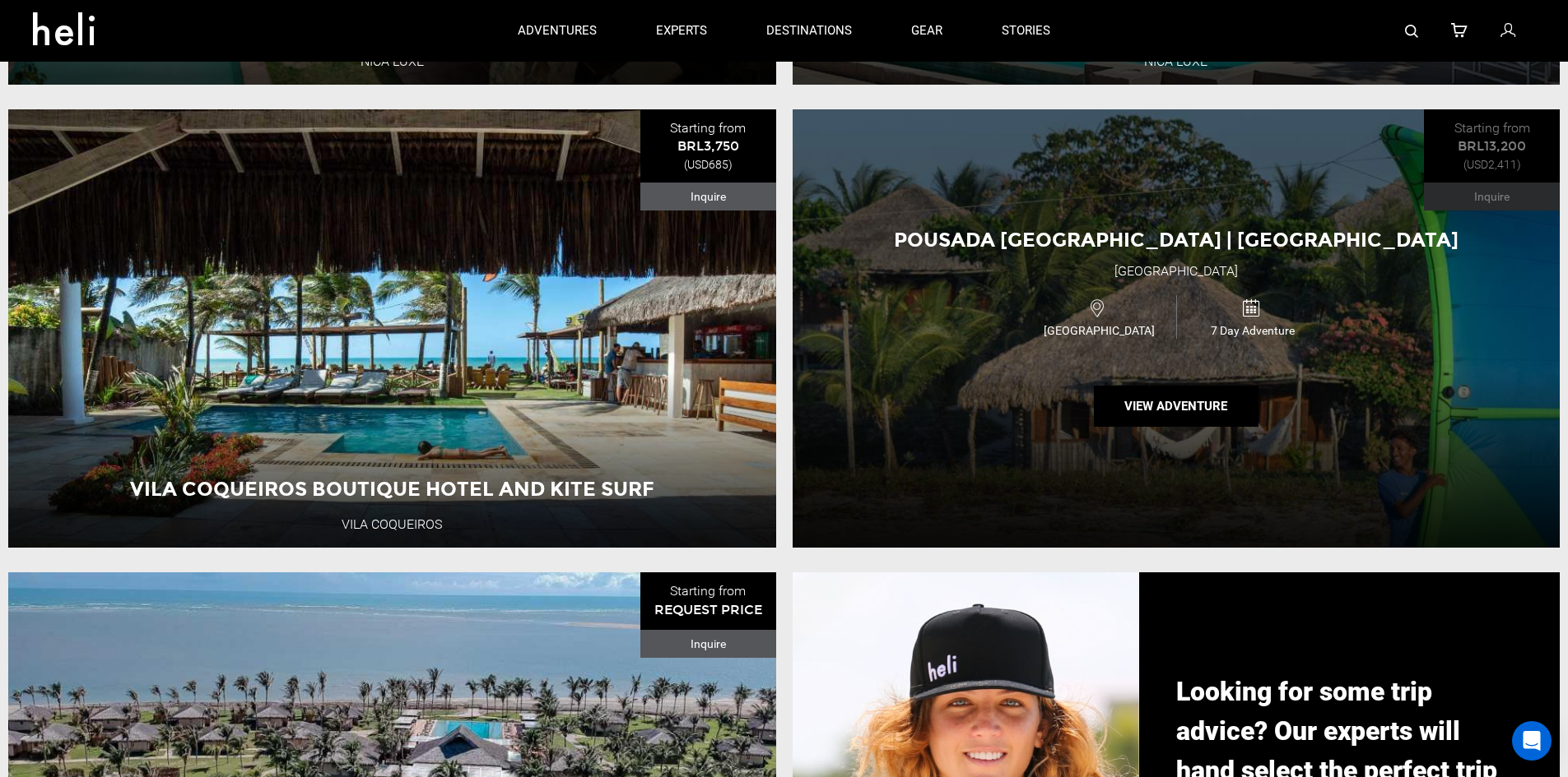
scroll to position [987, 0]
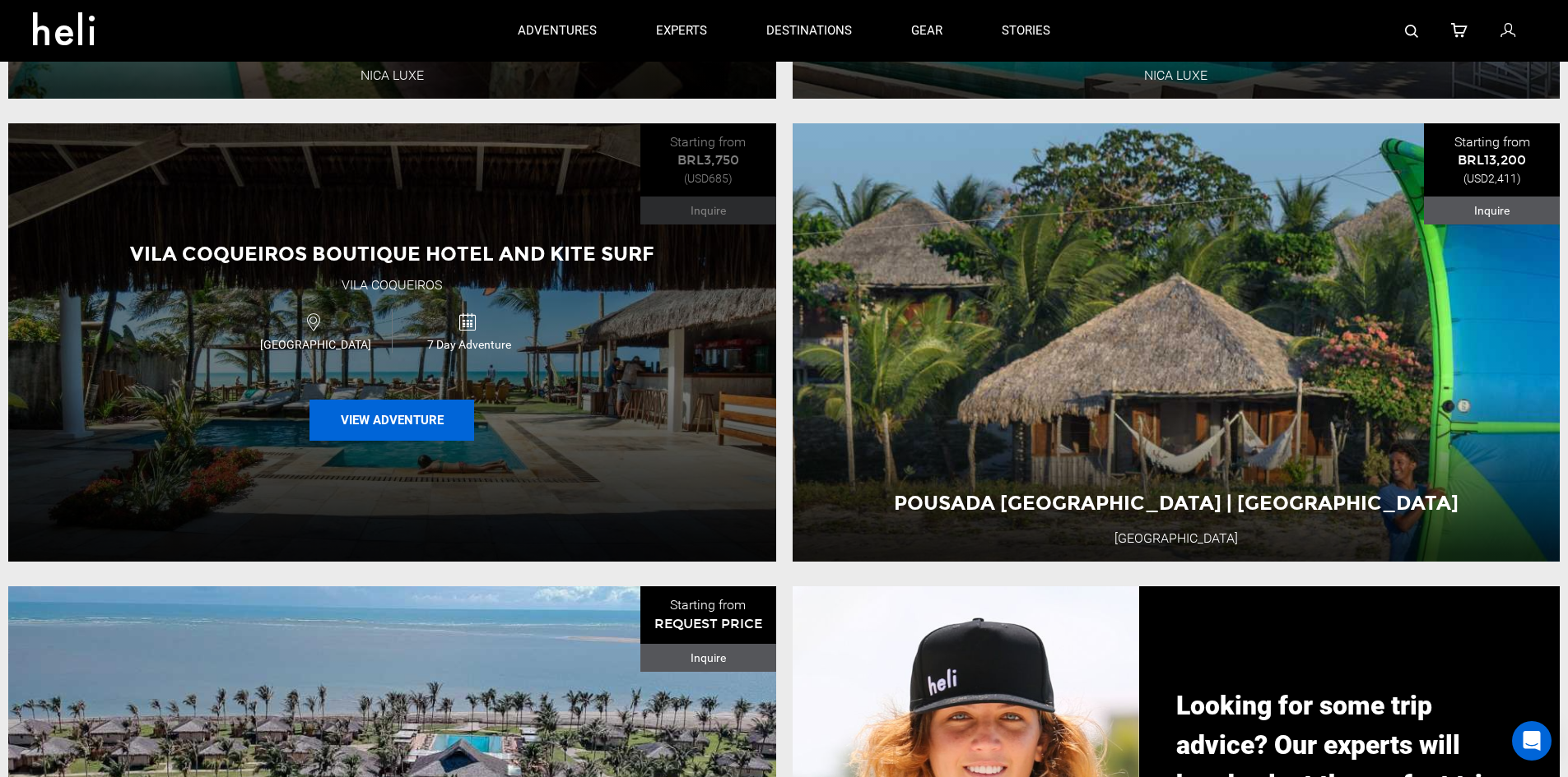
click at [375, 431] on button "View Adventure" at bounding box center [392, 421] width 164 height 41
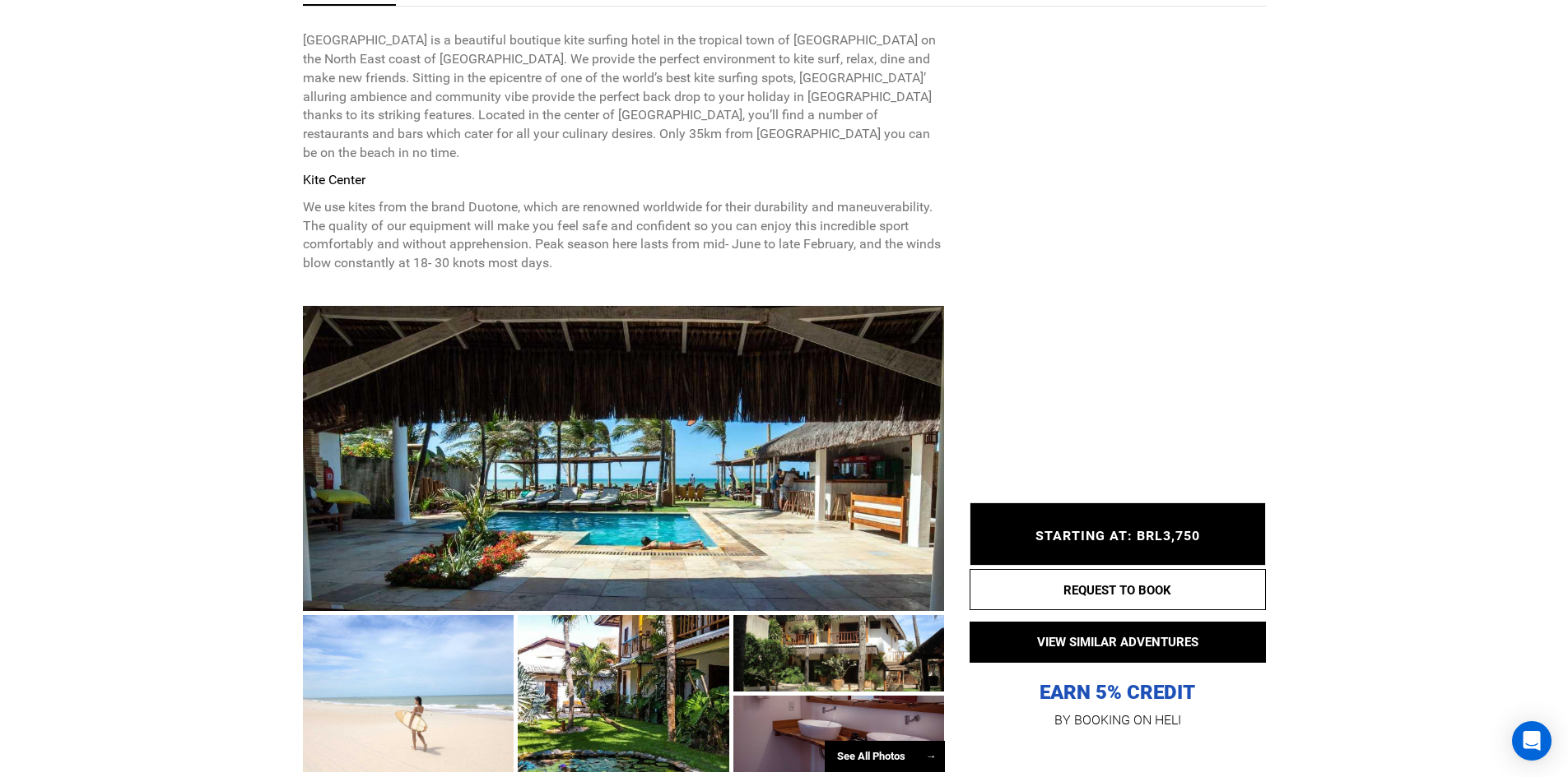
scroll to position [823, 0]
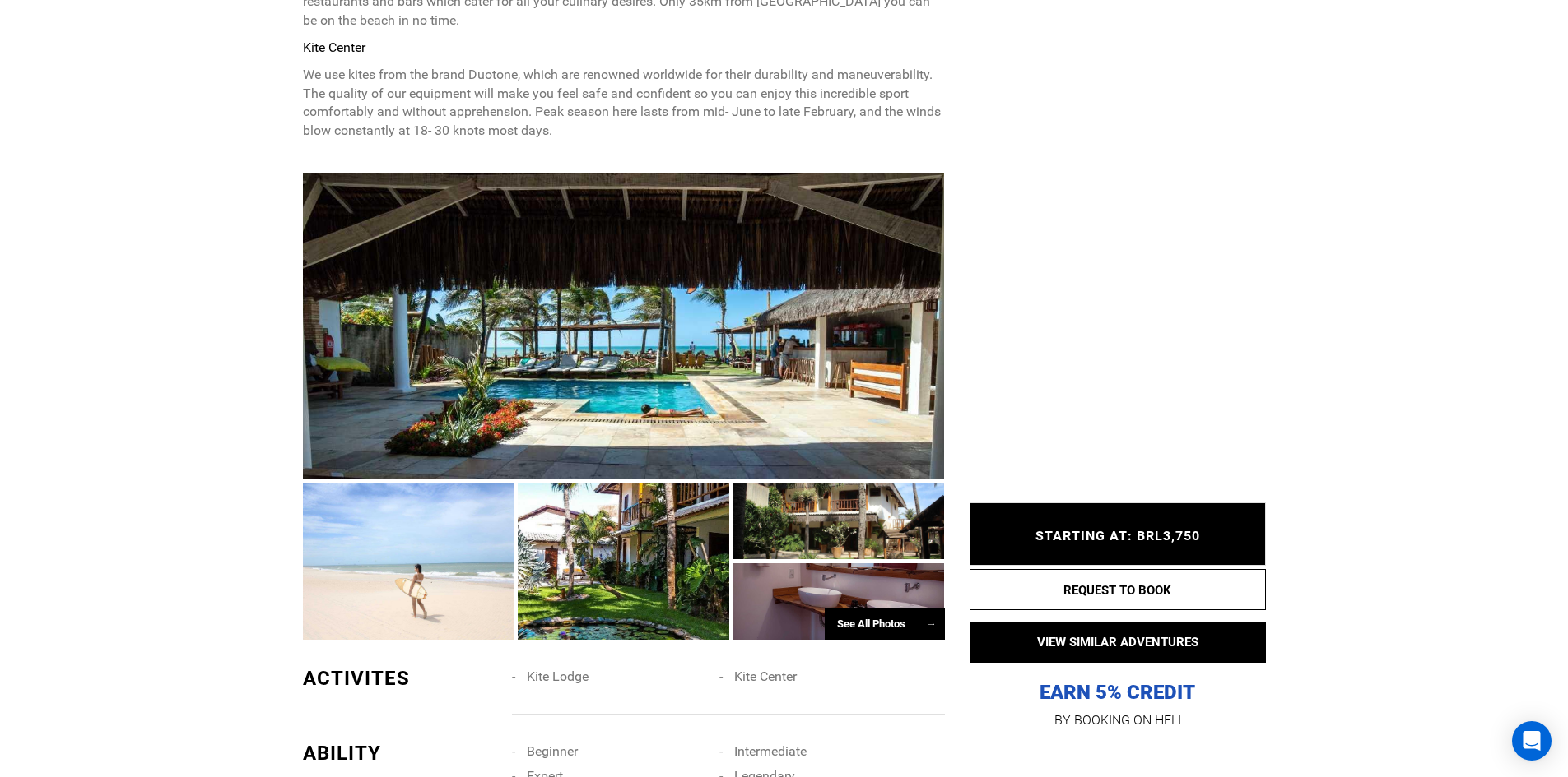
click at [621, 349] on div at bounding box center [624, 326] width 642 height 305
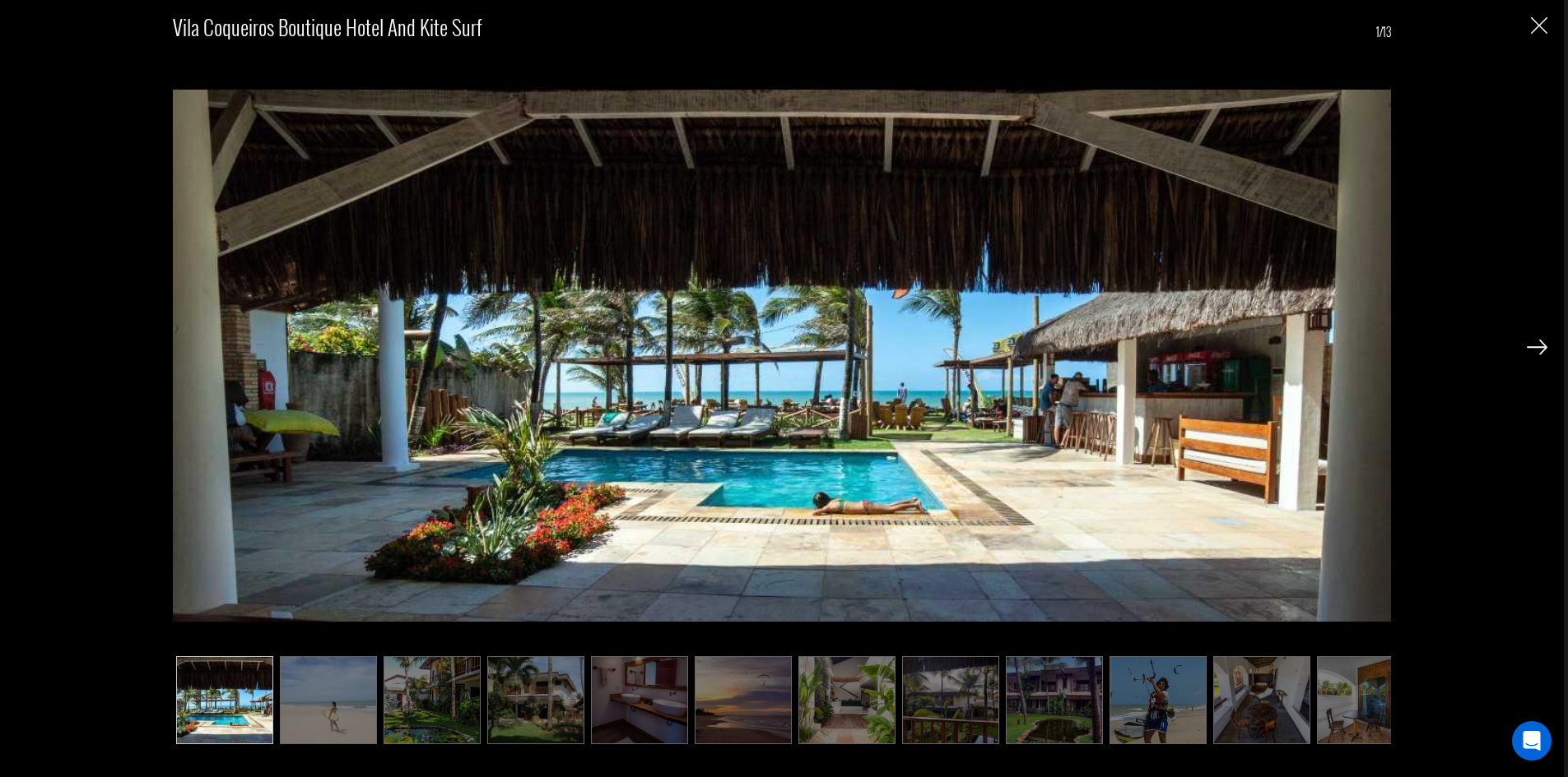
click at [1537, 348] on img at bounding box center [1537, 347] width 21 height 15
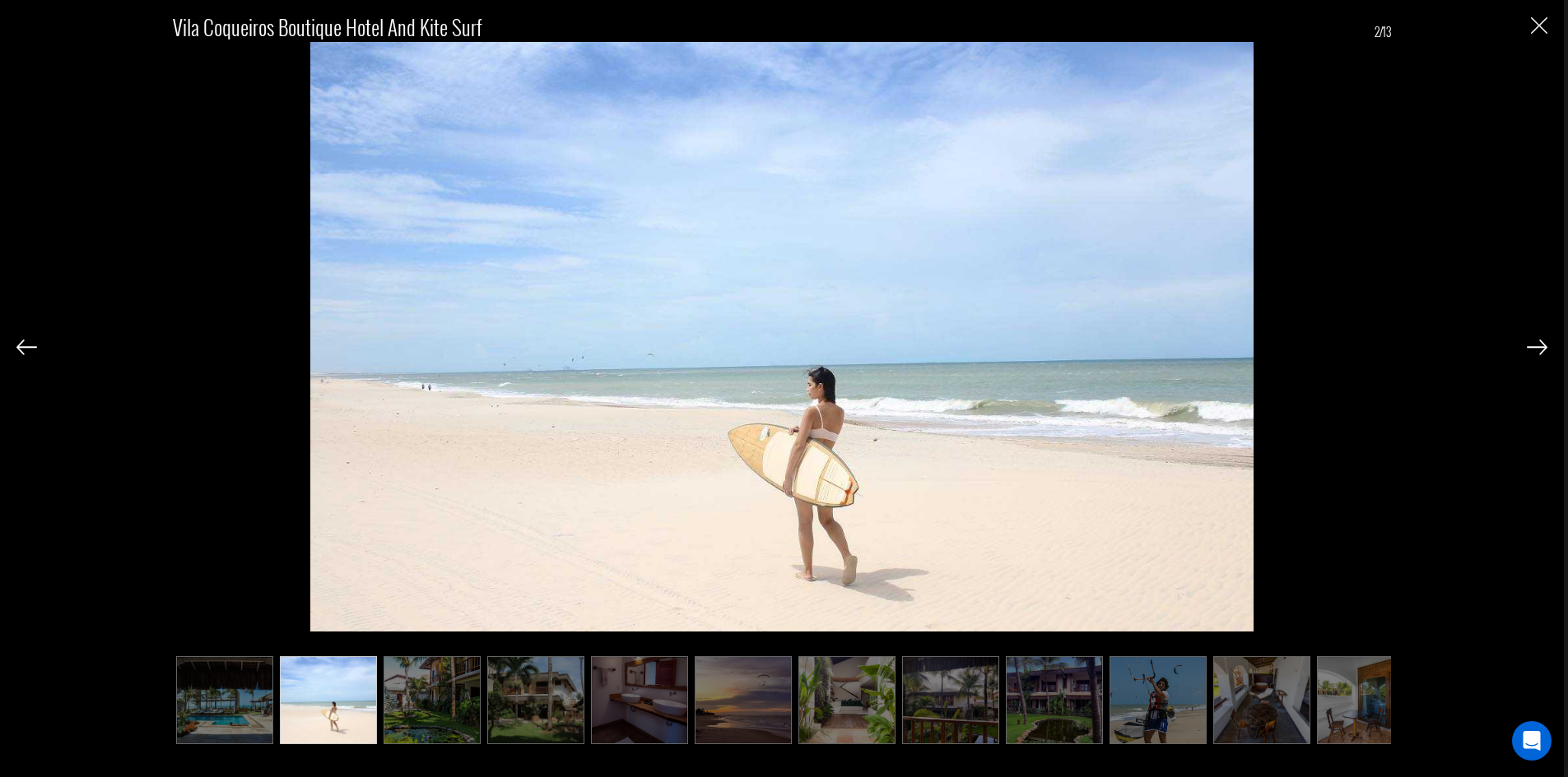
click at [1537, 348] on img at bounding box center [1537, 347] width 21 height 15
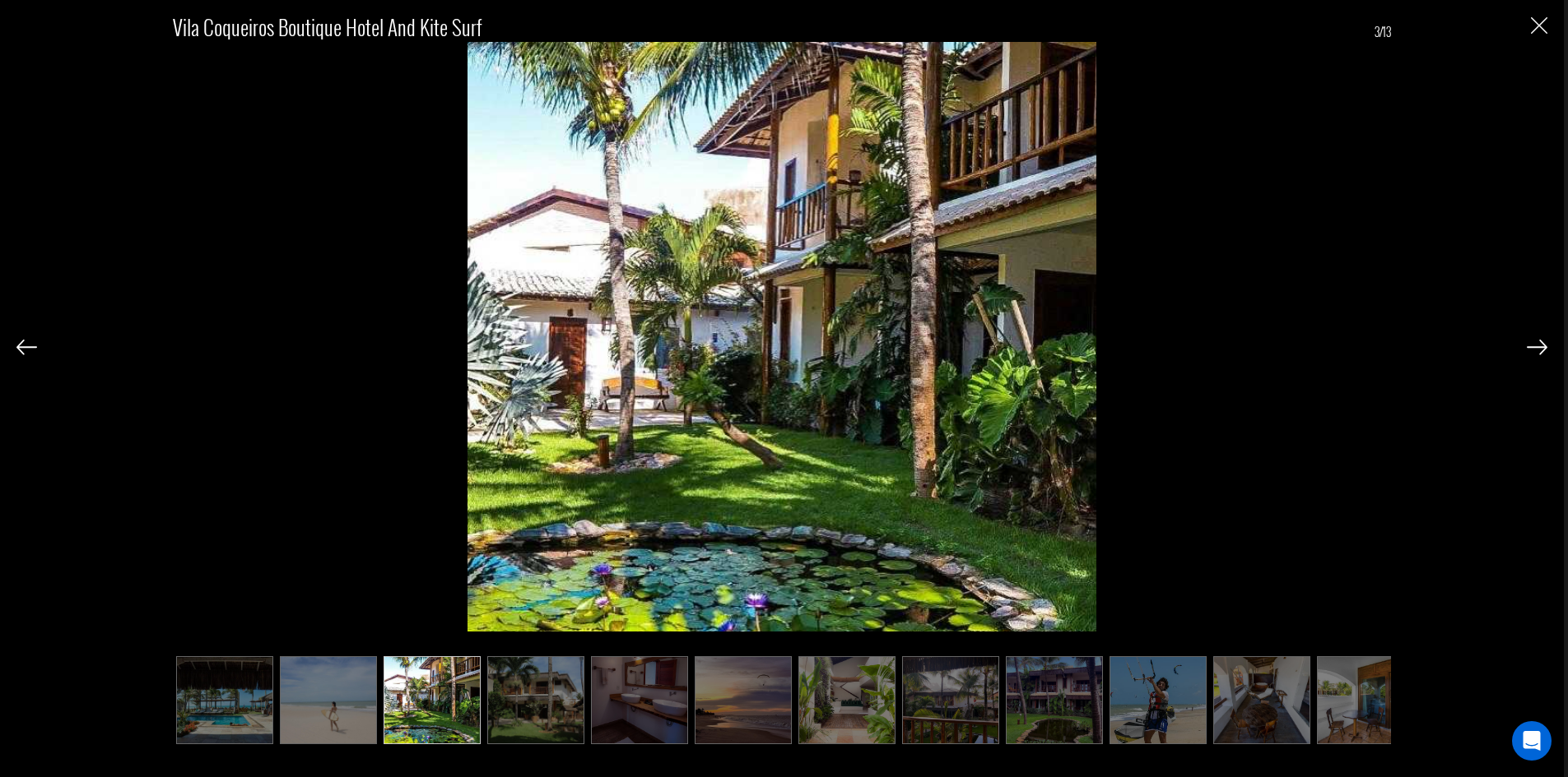
click at [1537, 348] on img at bounding box center [1537, 347] width 21 height 15
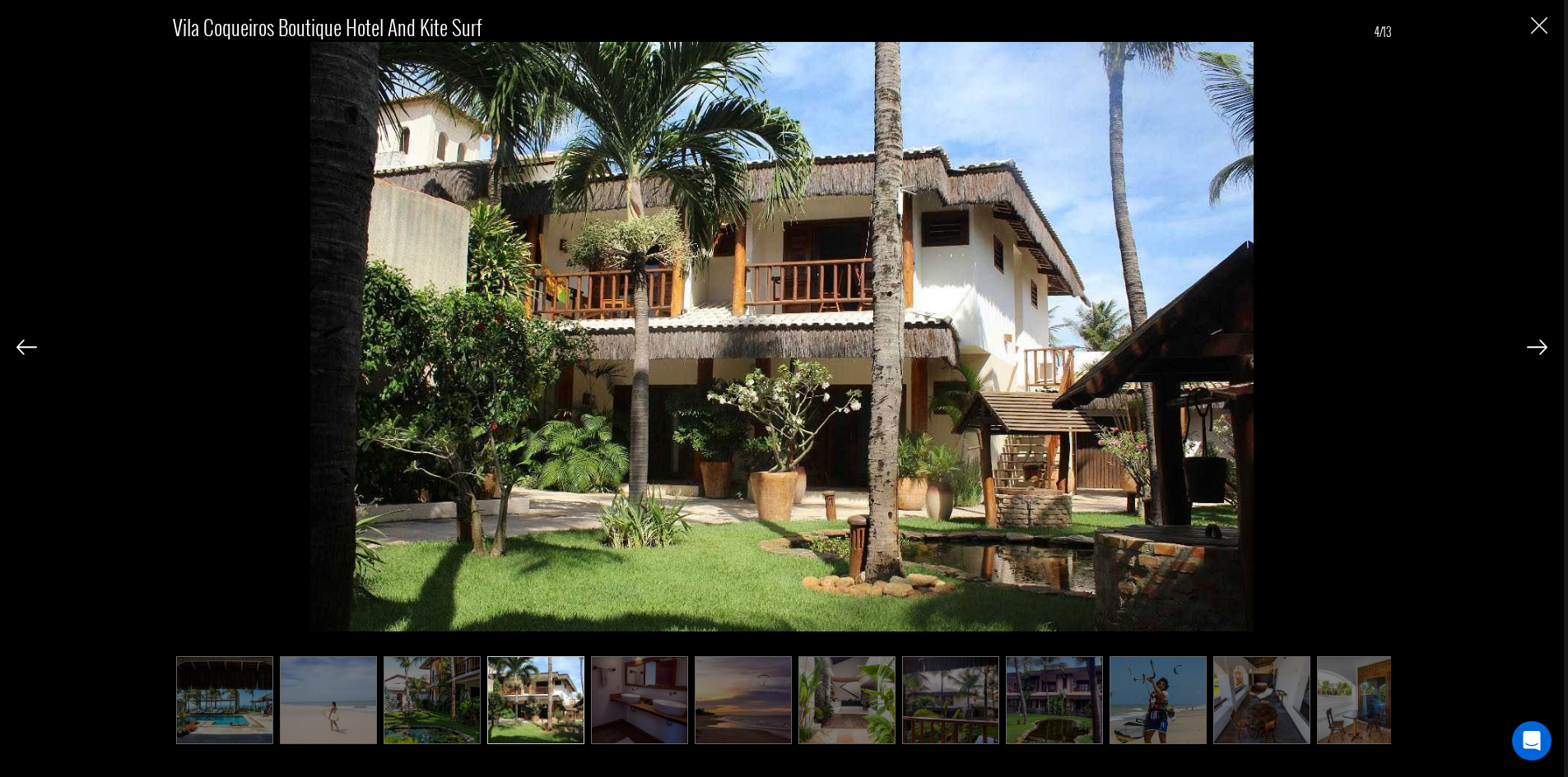
click at [1537, 348] on img at bounding box center [1537, 347] width 21 height 15
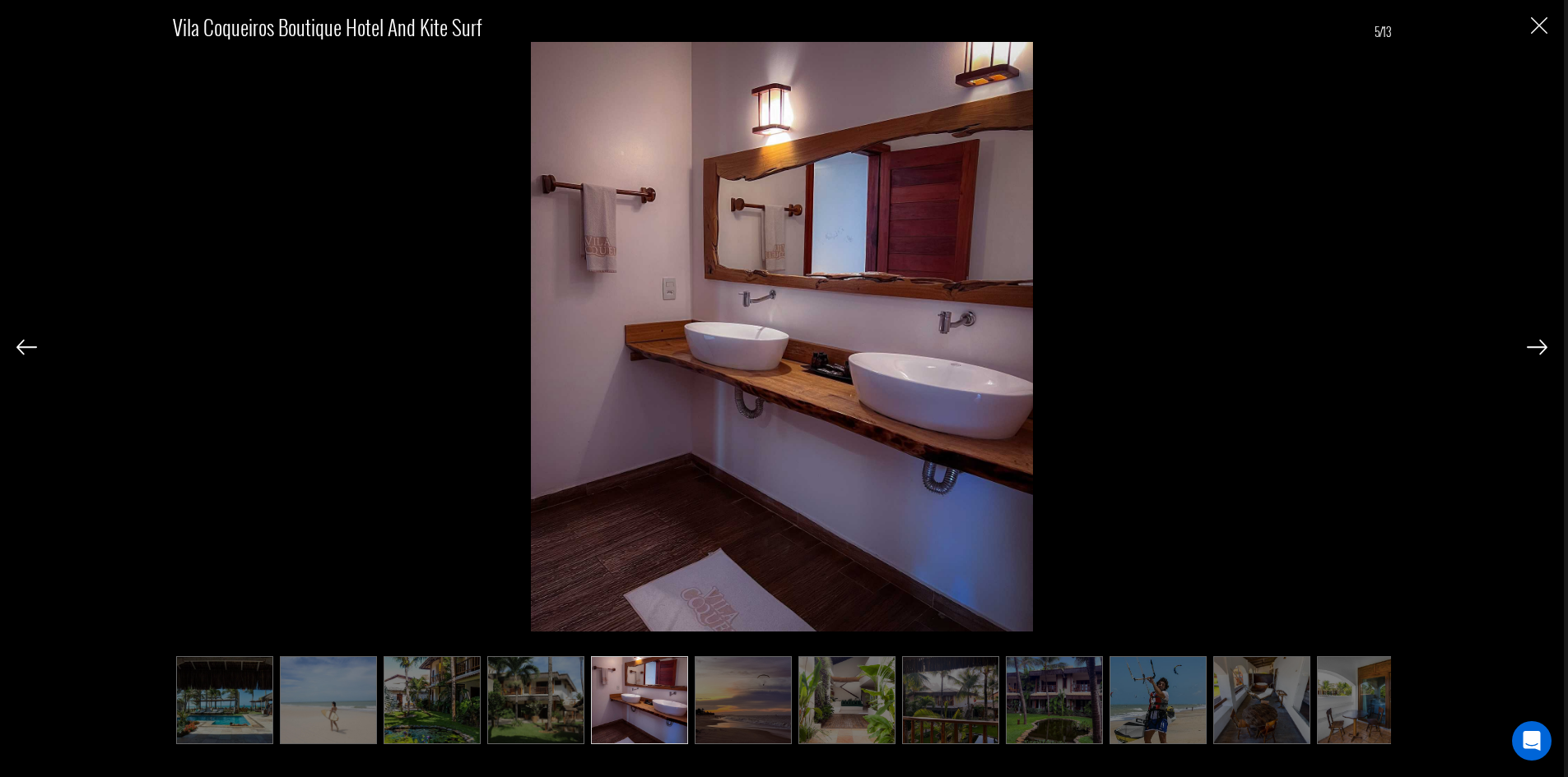
click at [1537, 348] on img at bounding box center [1537, 347] width 21 height 15
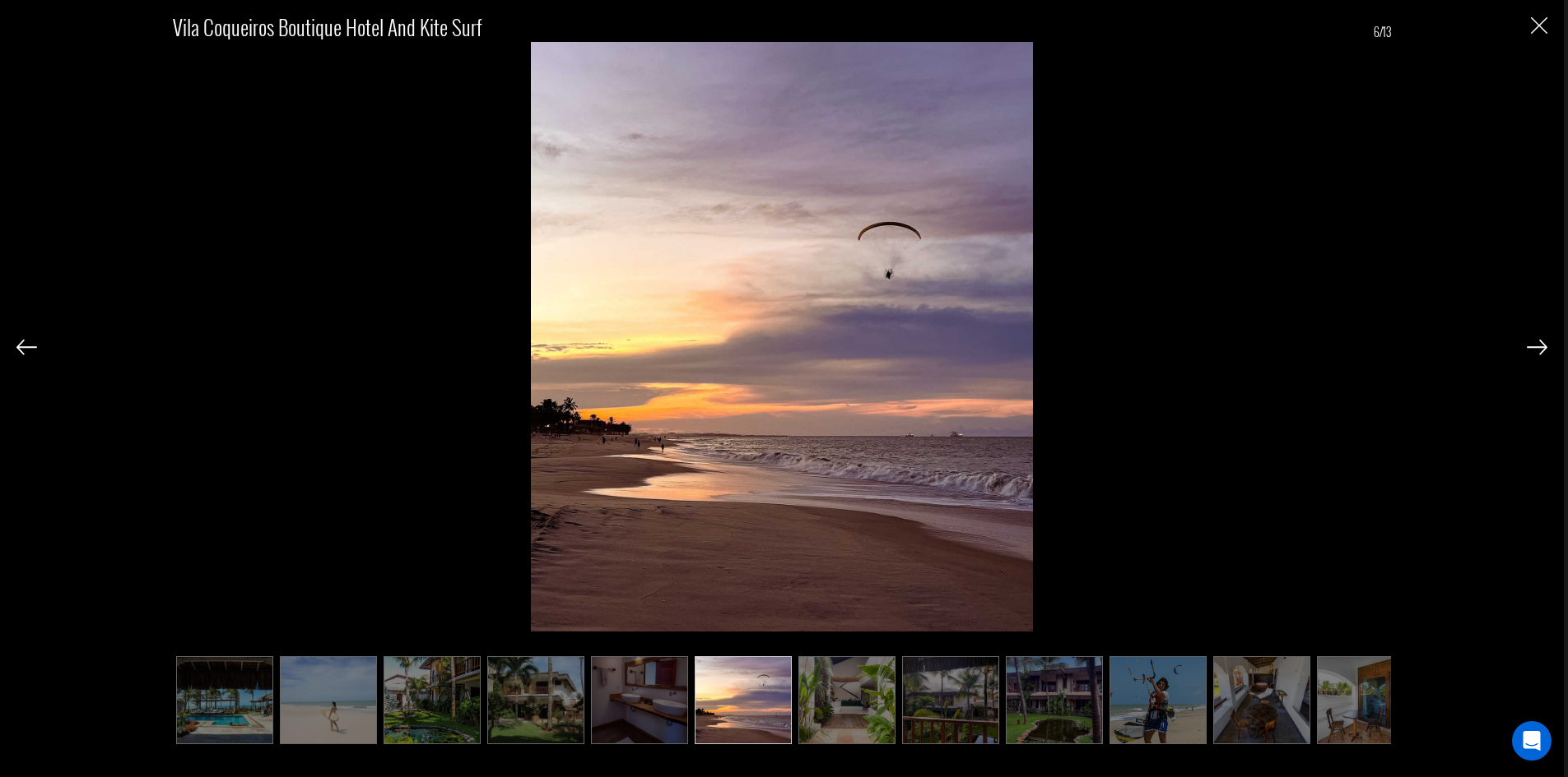
click at [1537, 348] on img at bounding box center [1537, 347] width 21 height 15
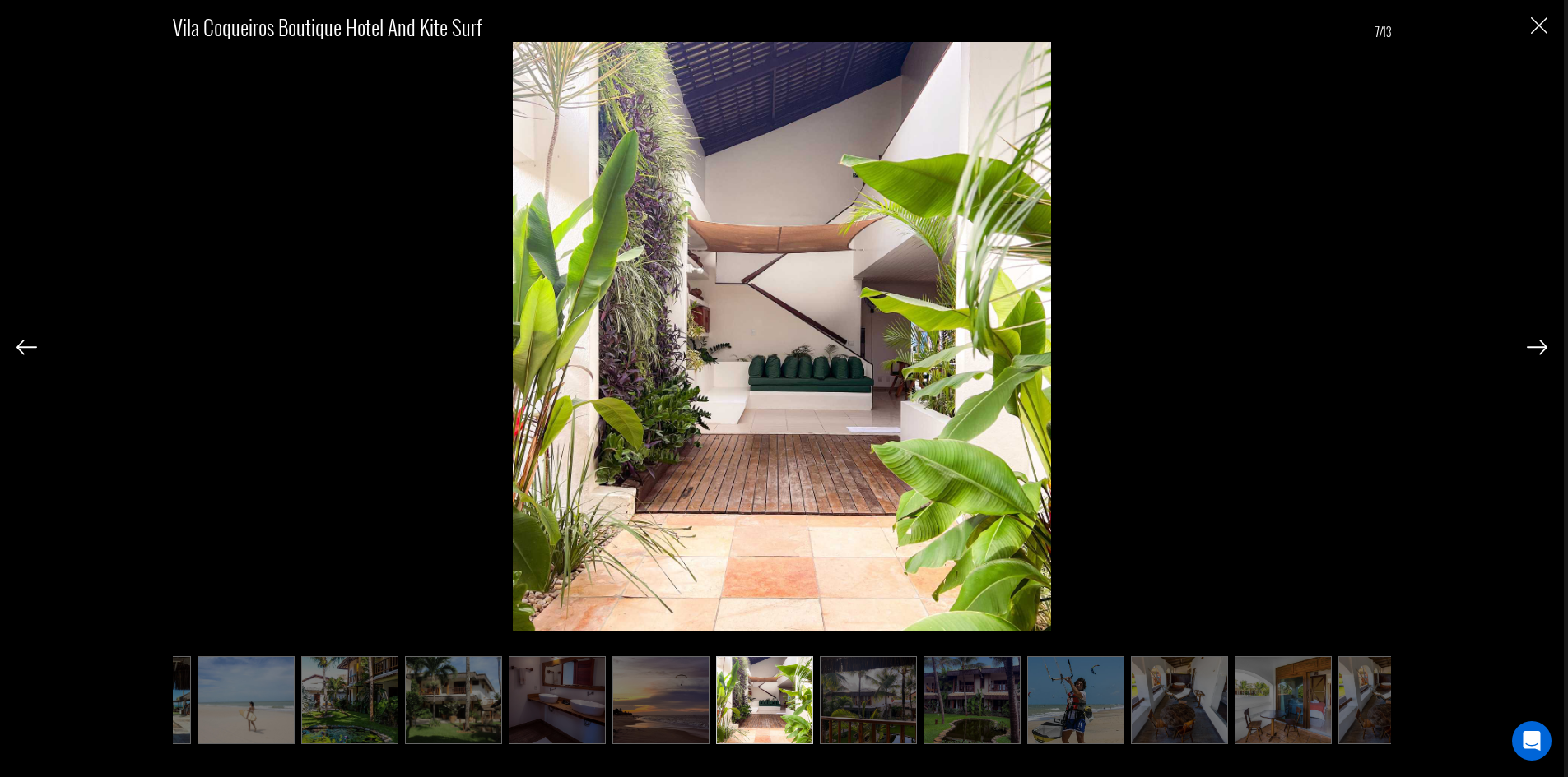
click at [1537, 348] on img at bounding box center [1537, 347] width 21 height 15
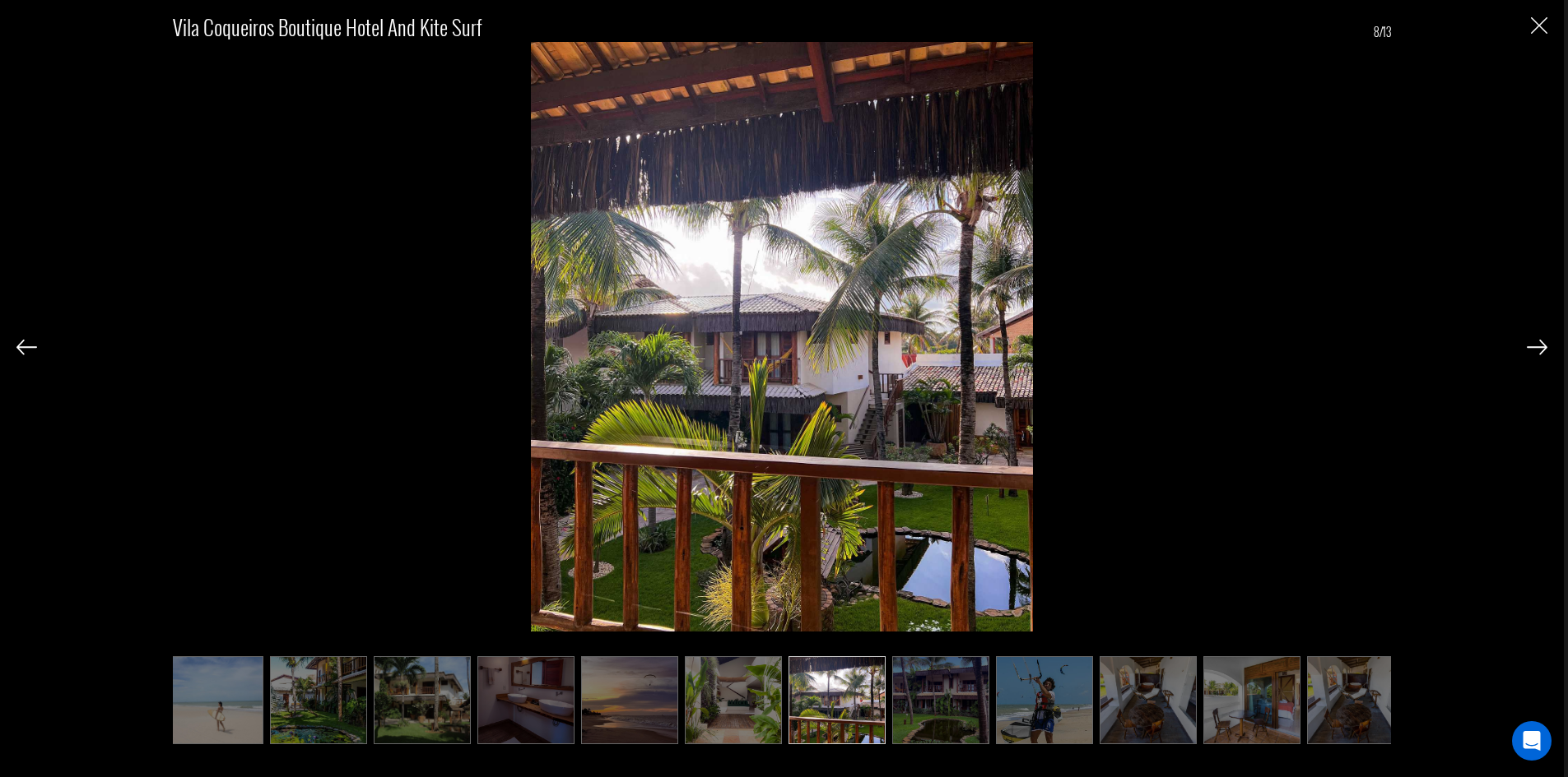
scroll to position [0, 130]
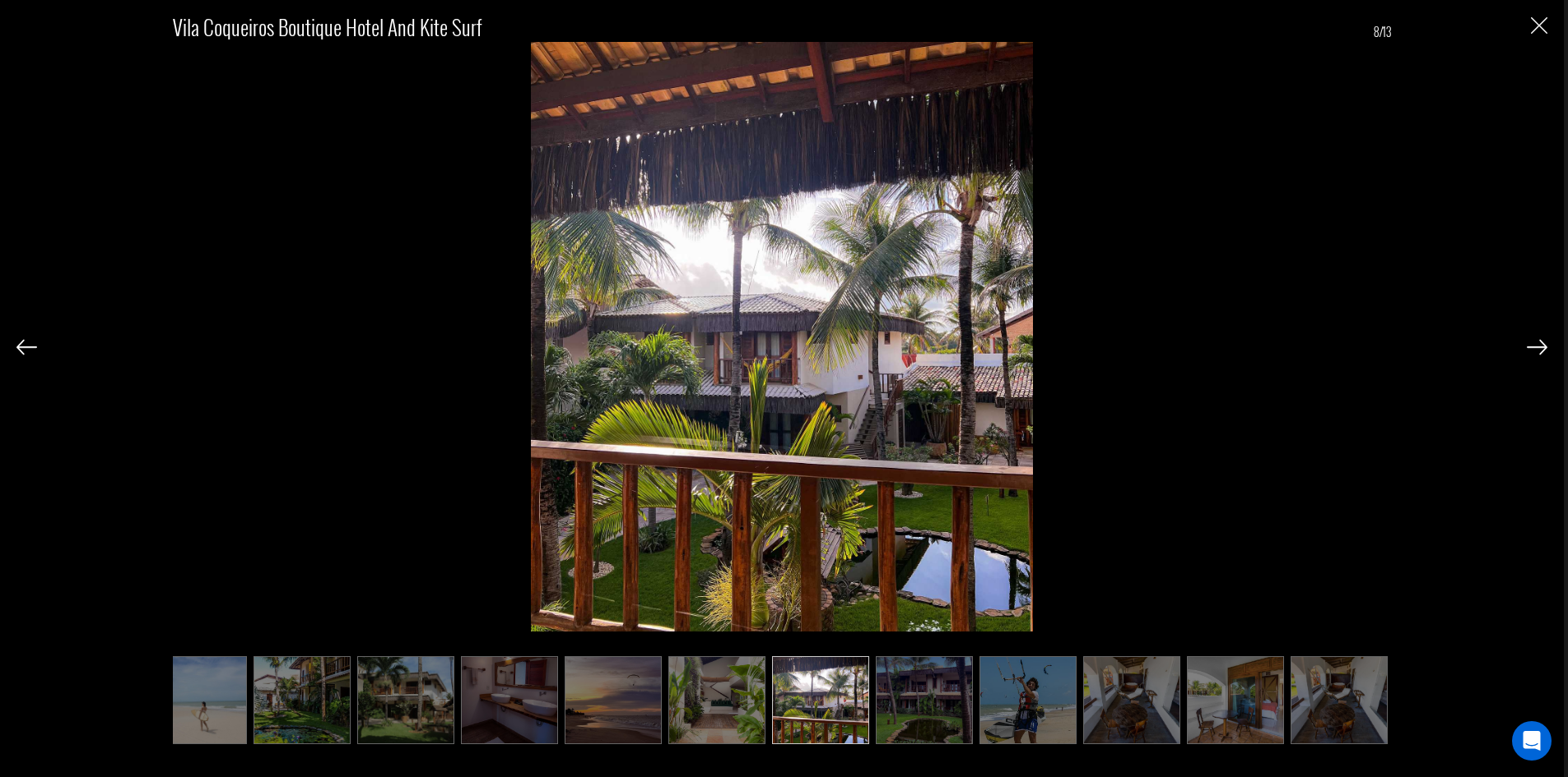
click at [1537, 348] on img at bounding box center [1537, 347] width 21 height 15
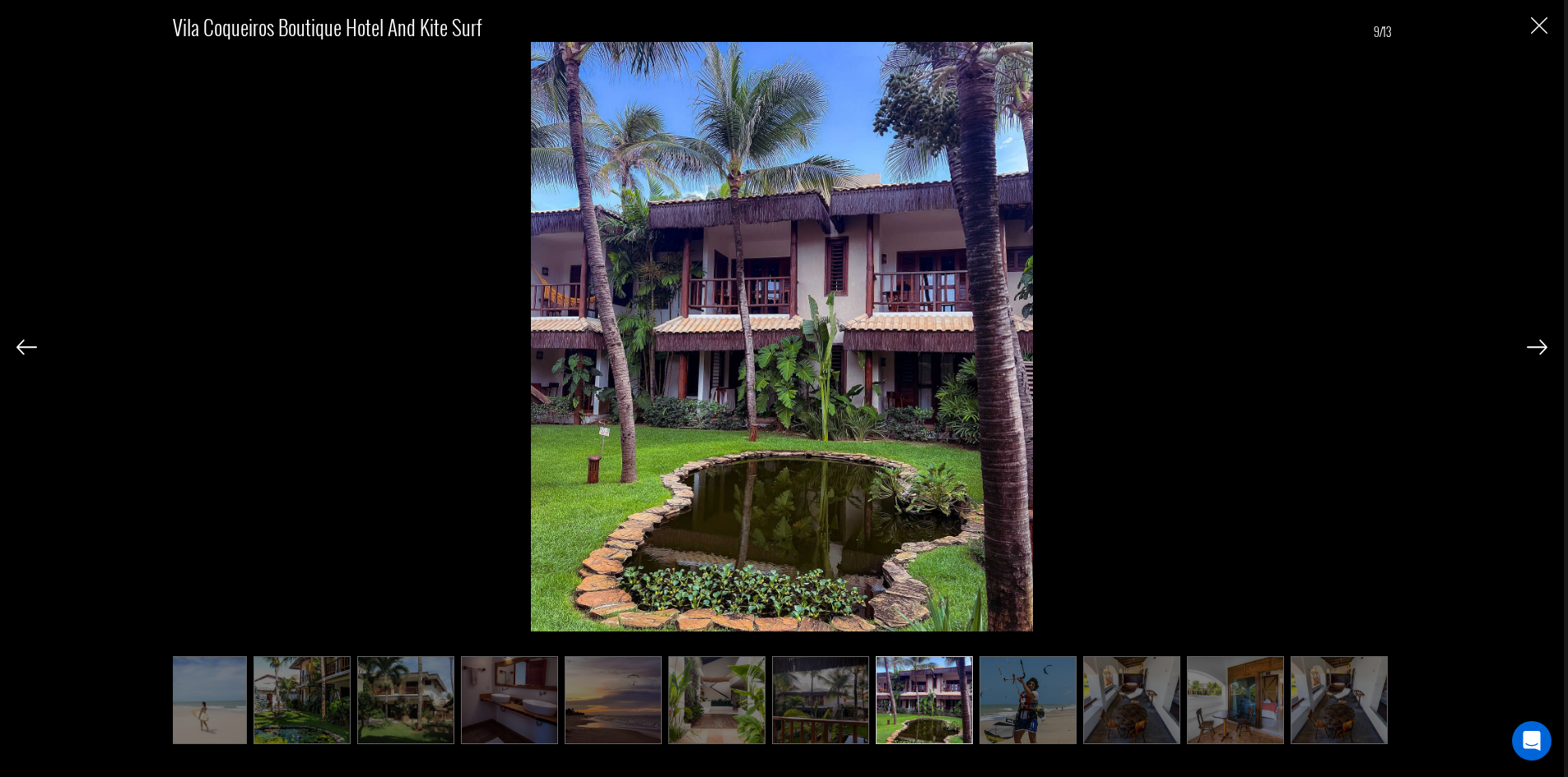
click at [1537, 348] on img at bounding box center [1537, 347] width 21 height 15
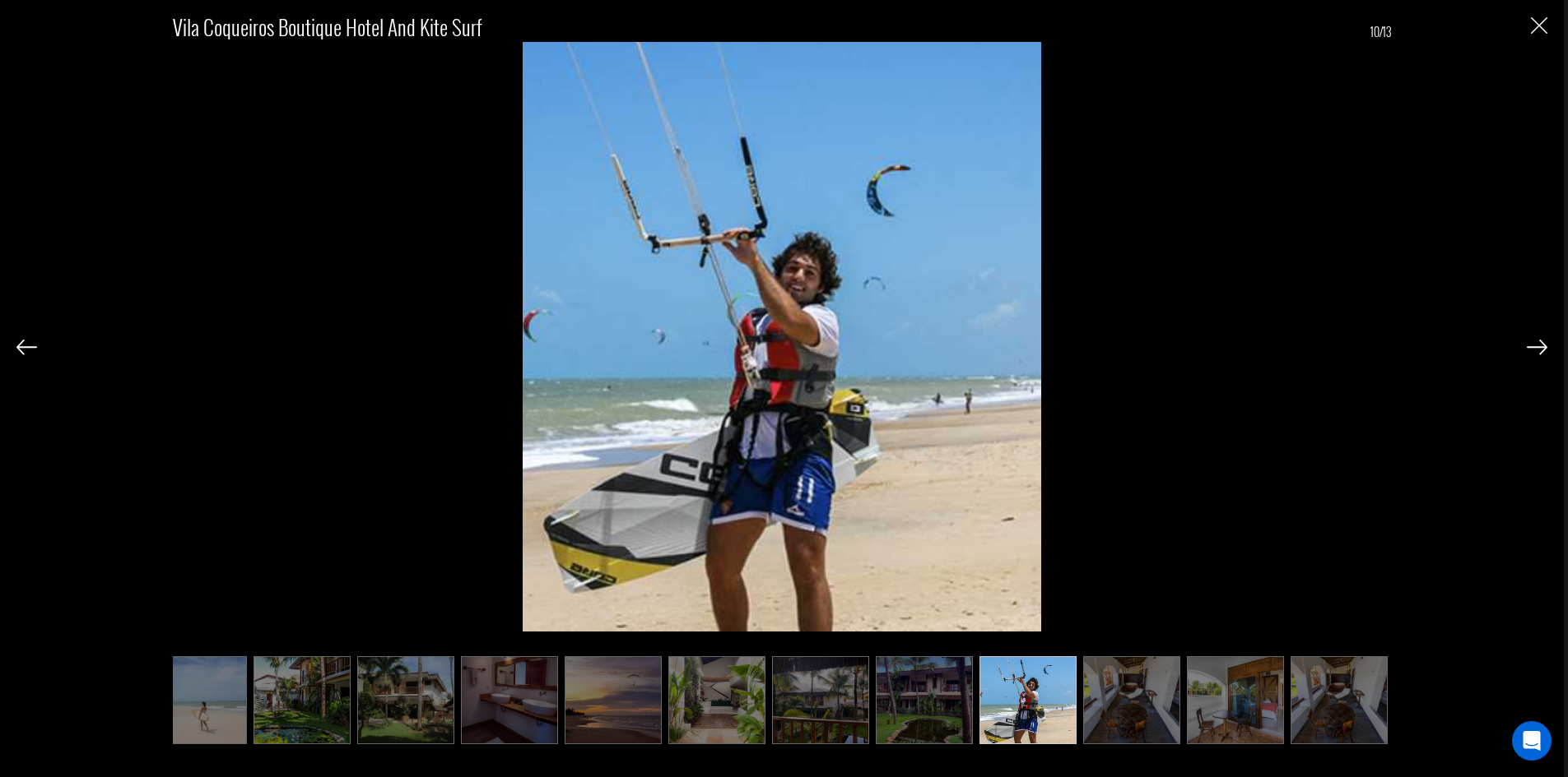
click at [1537, 348] on img at bounding box center [1537, 347] width 21 height 15
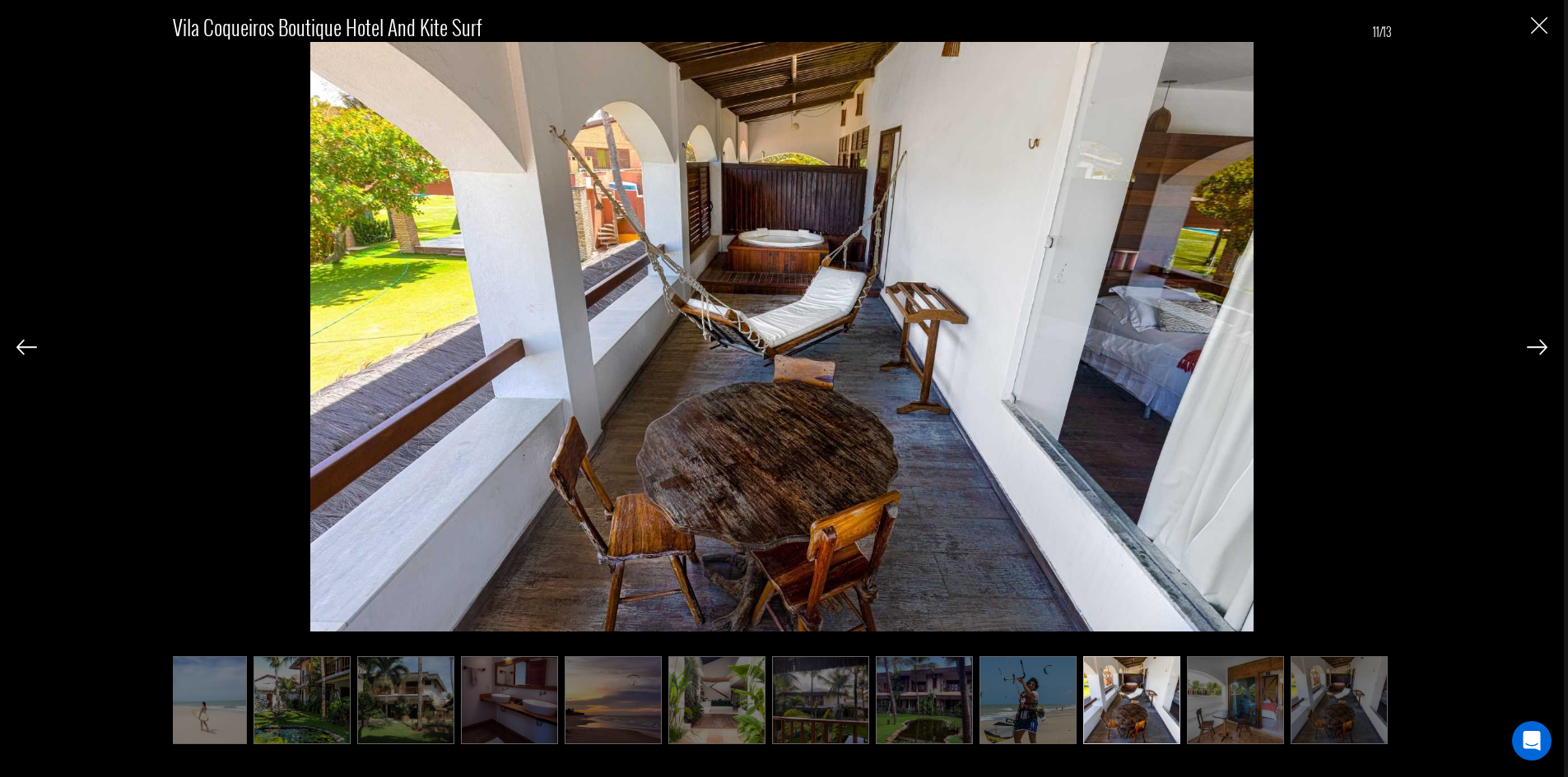
click at [1537, 348] on img at bounding box center [1537, 347] width 21 height 15
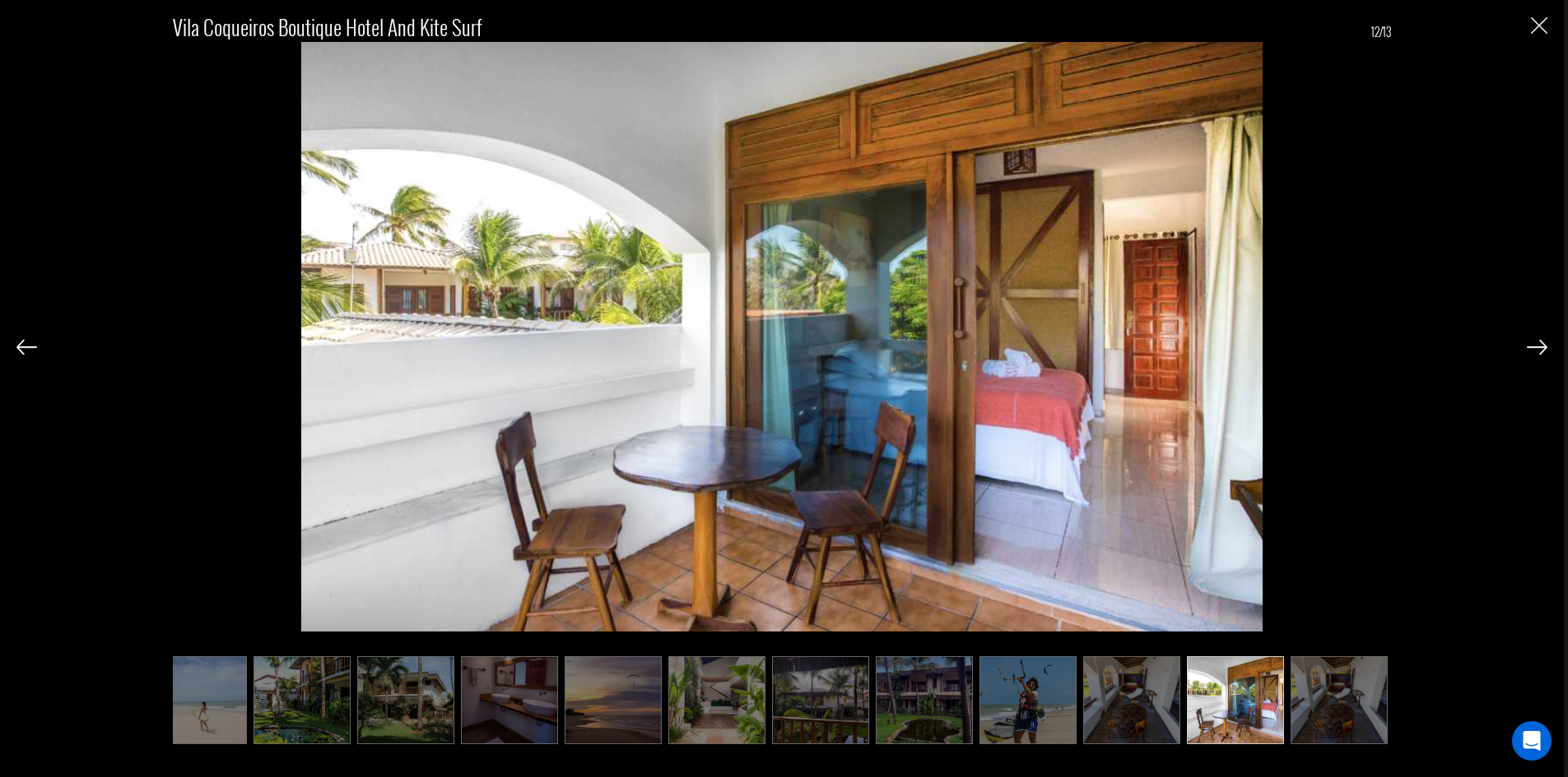
click at [1537, 348] on img at bounding box center [1537, 347] width 21 height 15
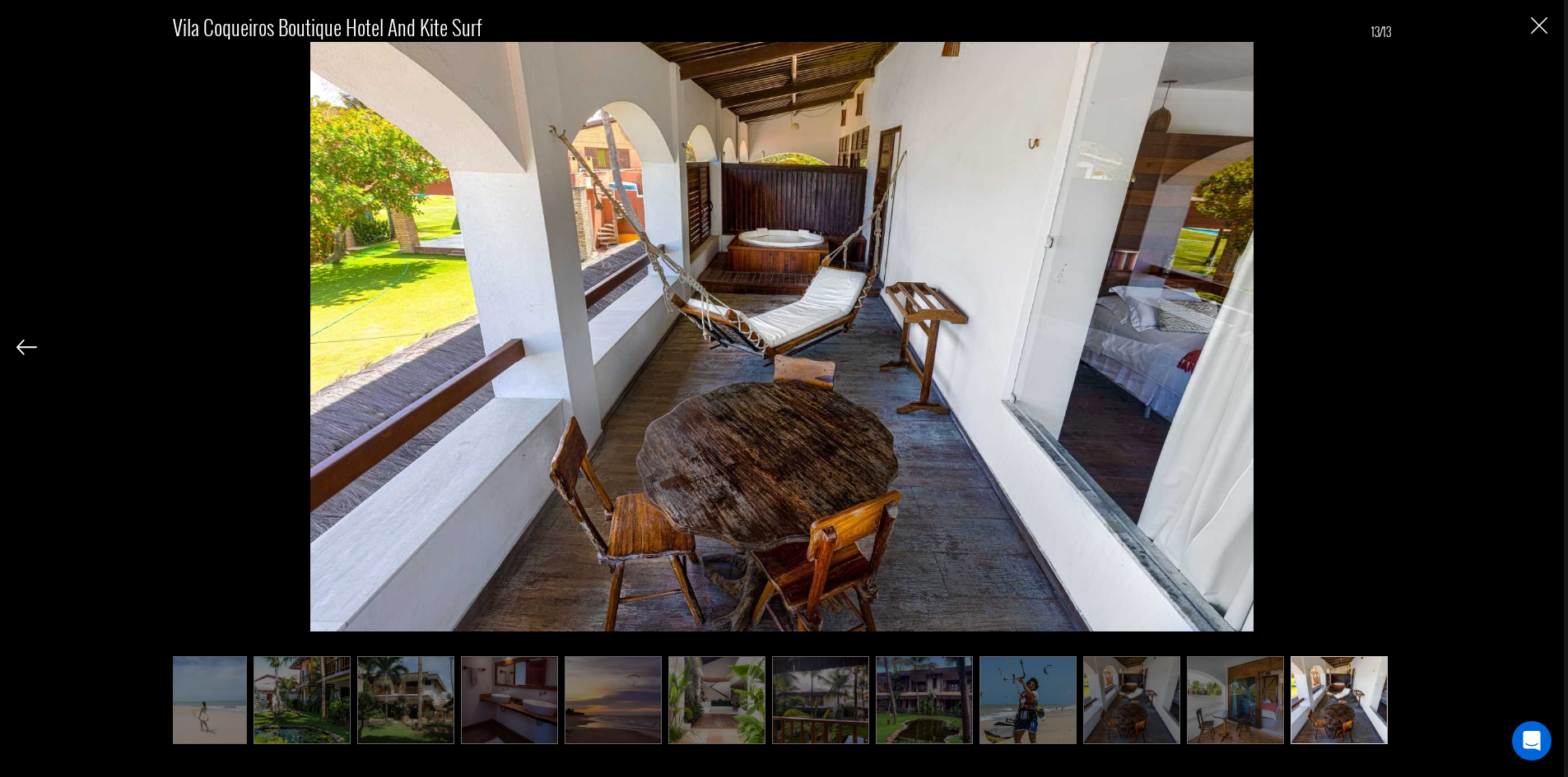
click at [1537, 348] on div "Vila Coqueiros Boutique hotel and kite surf 13/13" at bounding box center [782, 369] width 1531 height 739
click at [1544, 27] on img "Close" at bounding box center [1539, 26] width 17 height 17
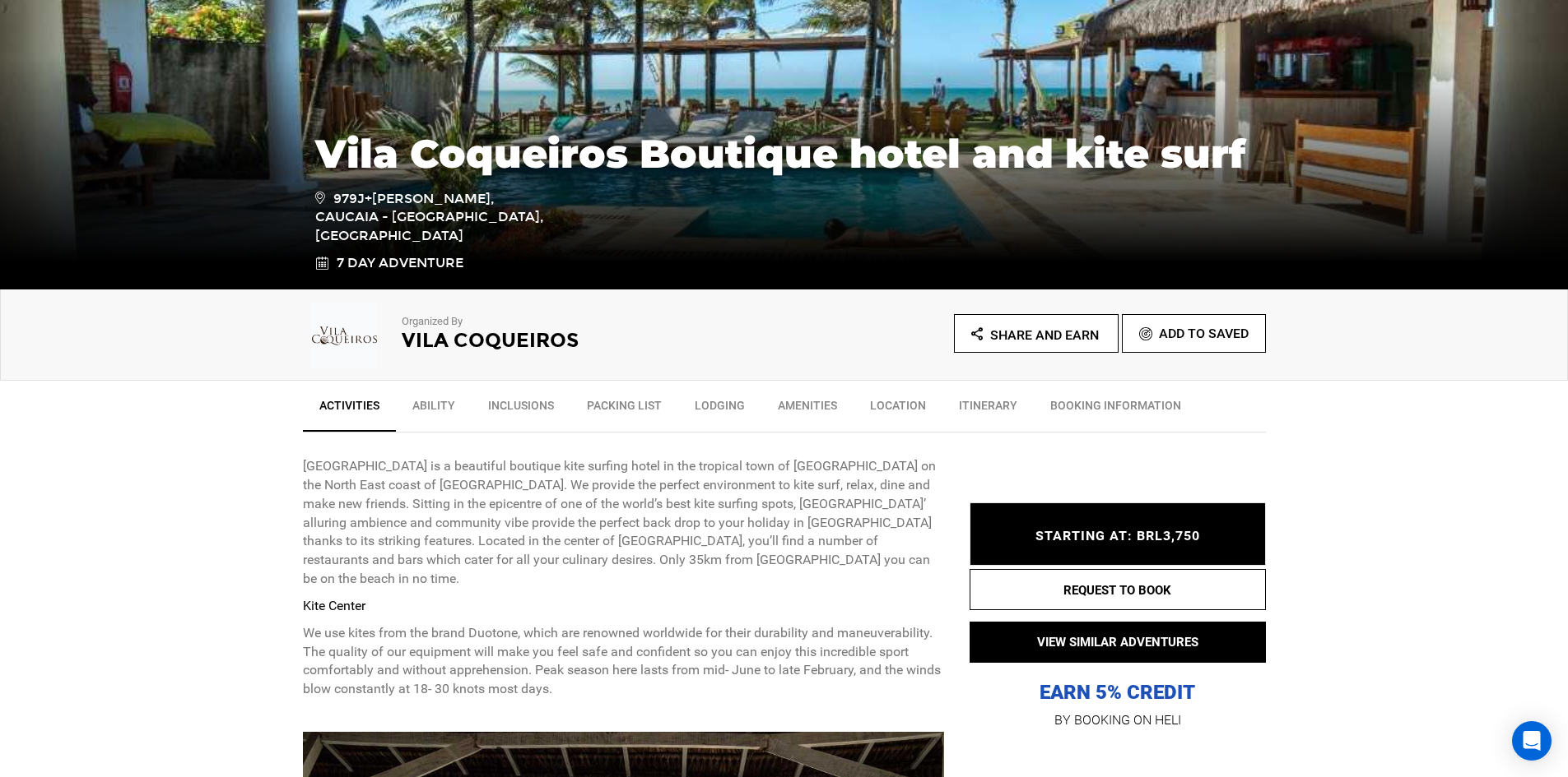
scroll to position [329, 0]
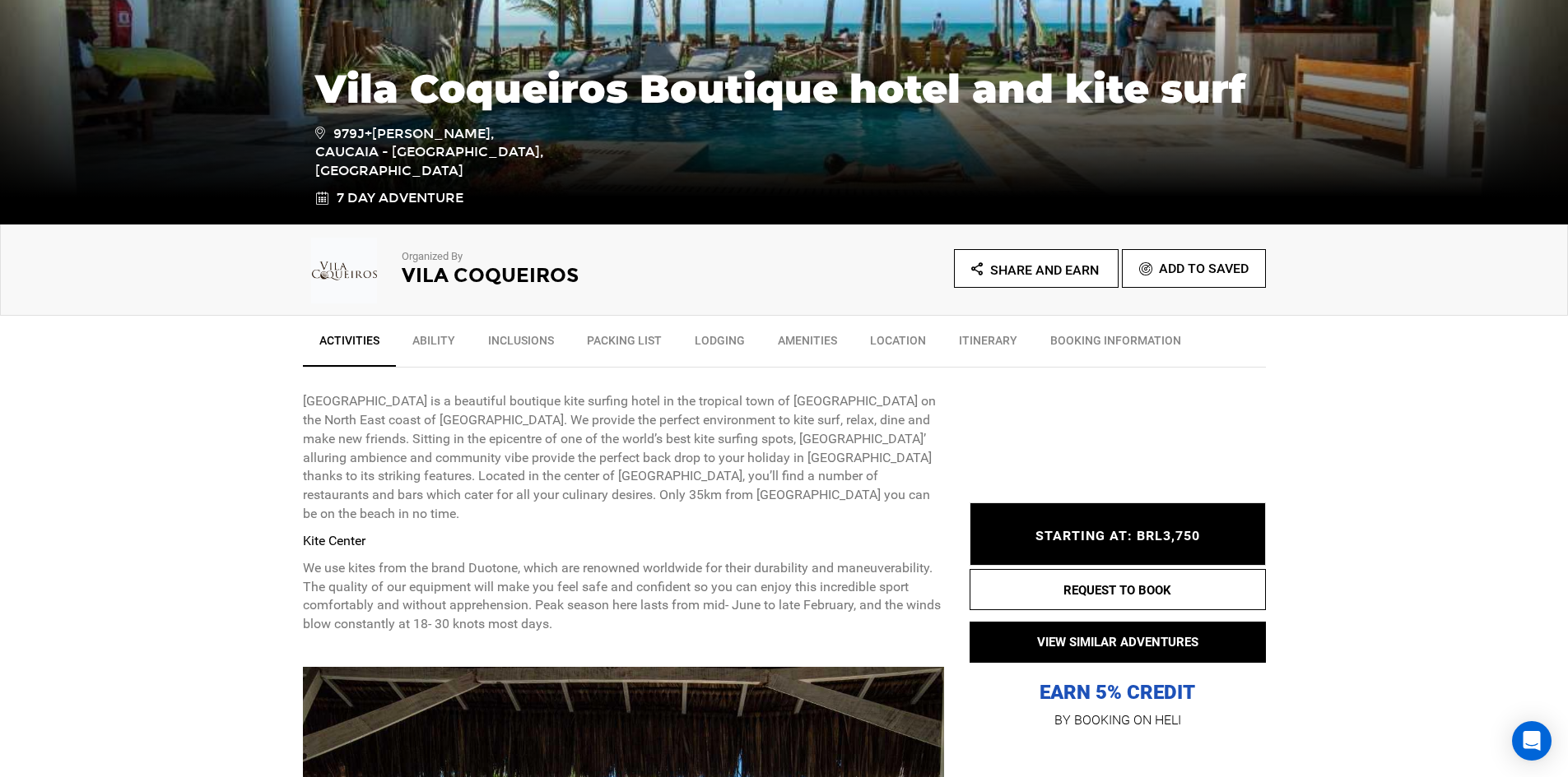
click at [911, 331] on link "Location" at bounding box center [898, 344] width 89 height 41
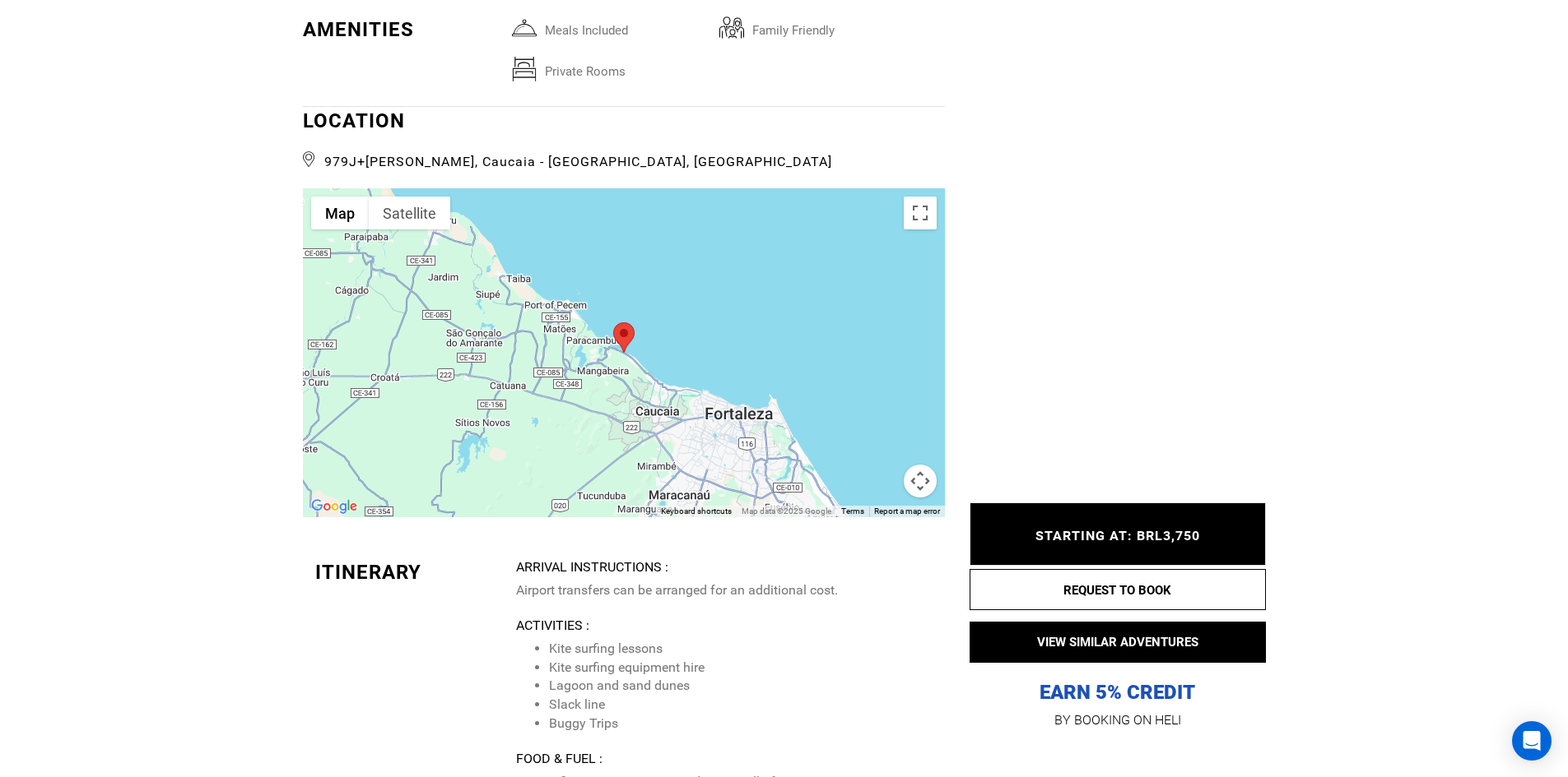
scroll to position [3601, 0]
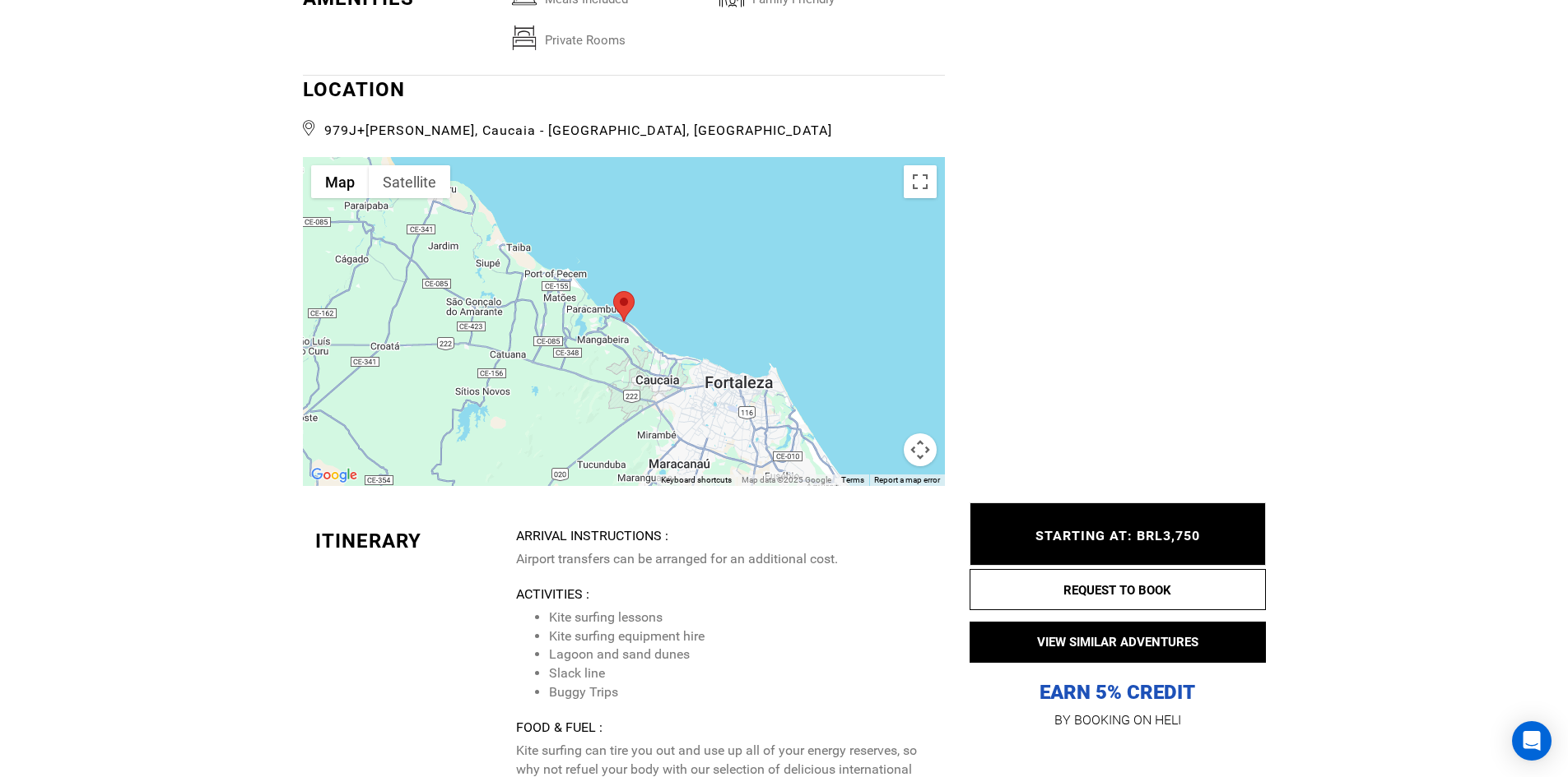
click at [921, 434] on button "Map camera controls" at bounding box center [919, 450] width 33 height 33
click at [884, 435] on button "Zoom out" at bounding box center [878, 450] width 33 height 33
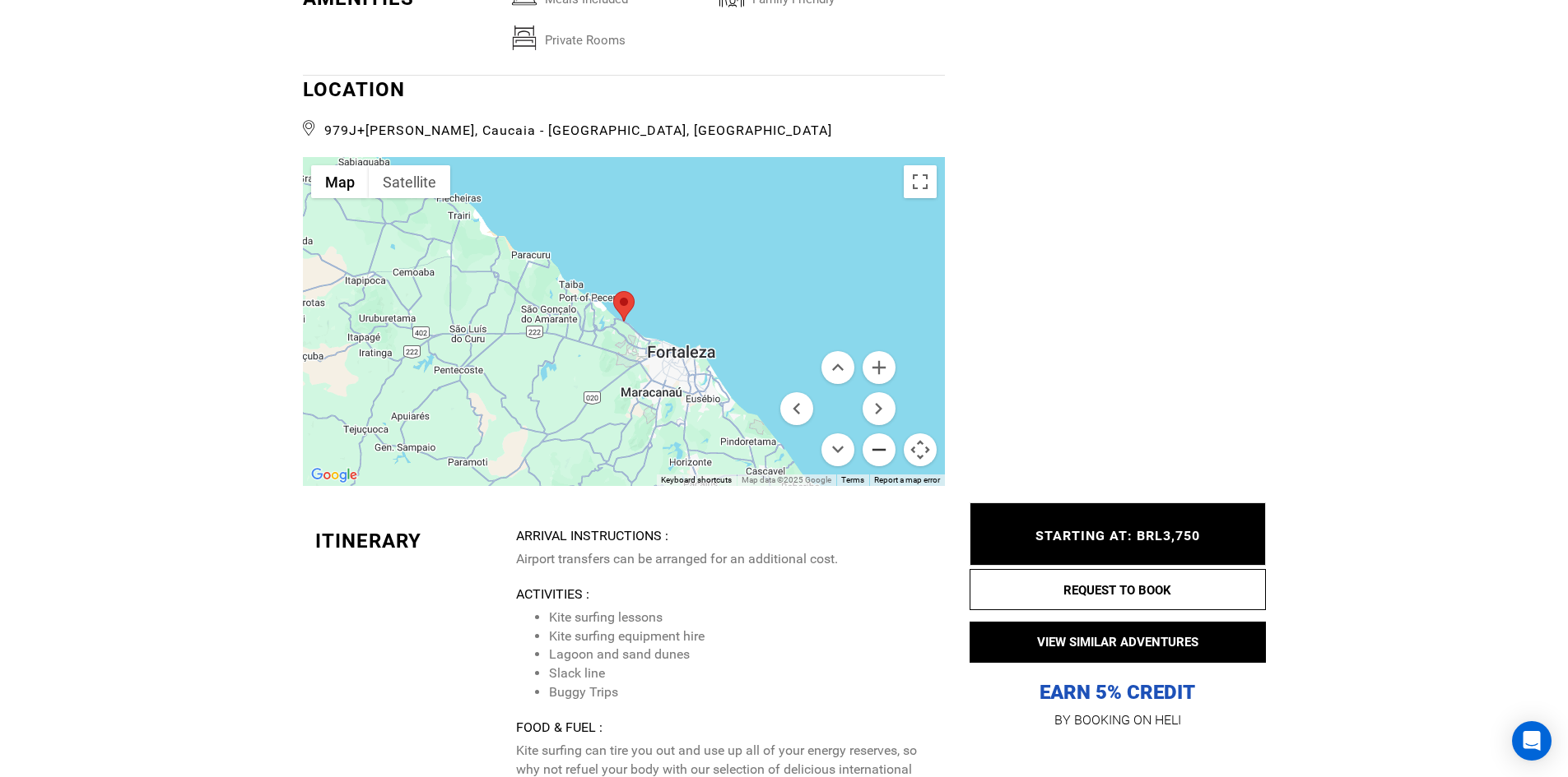
click at [884, 435] on button "Zoom out" at bounding box center [878, 450] width 33 height 33
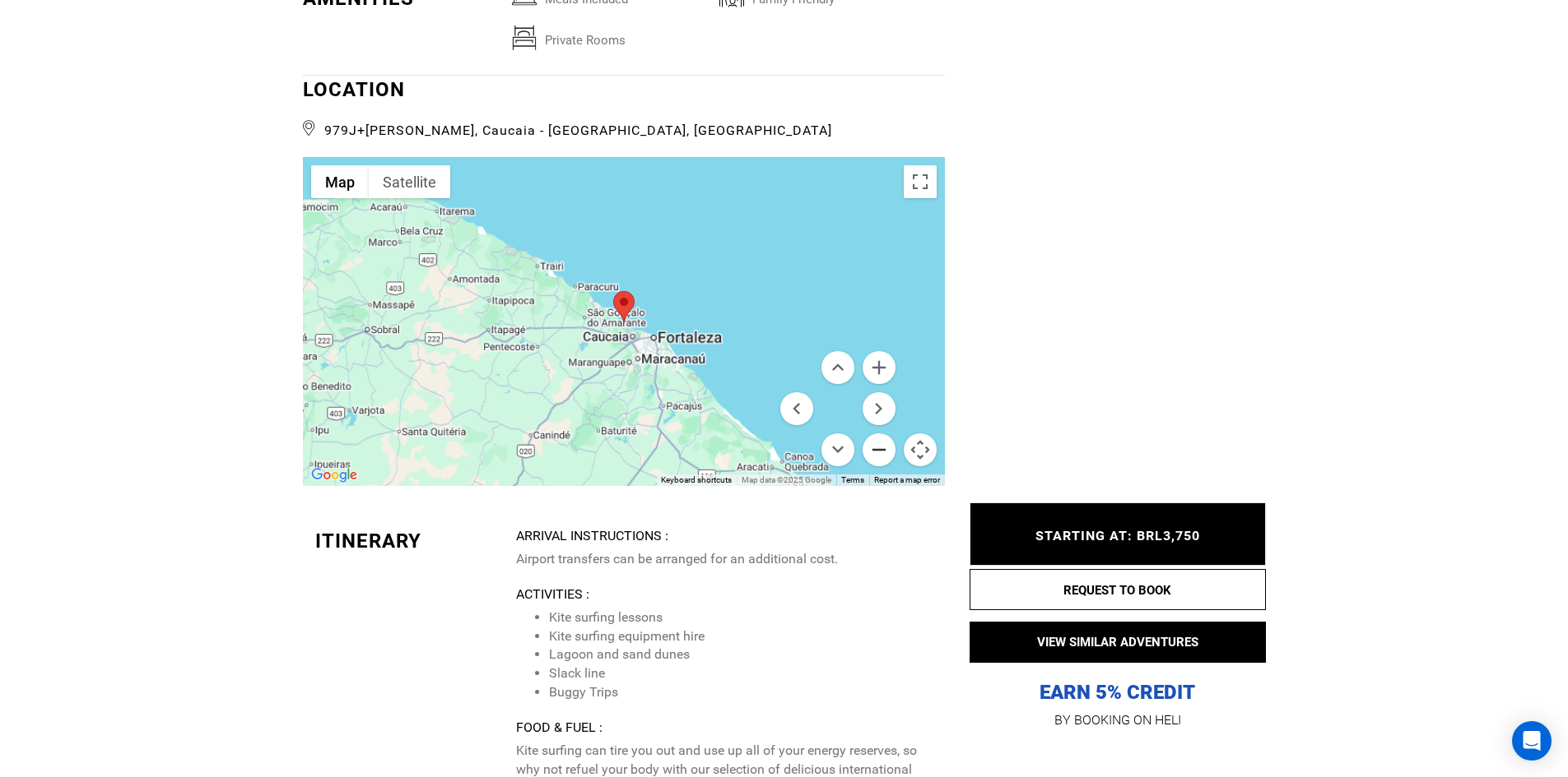
click at [884, 435] on button "Zoom out" at bounding box center [878, 450] width 33 height 33
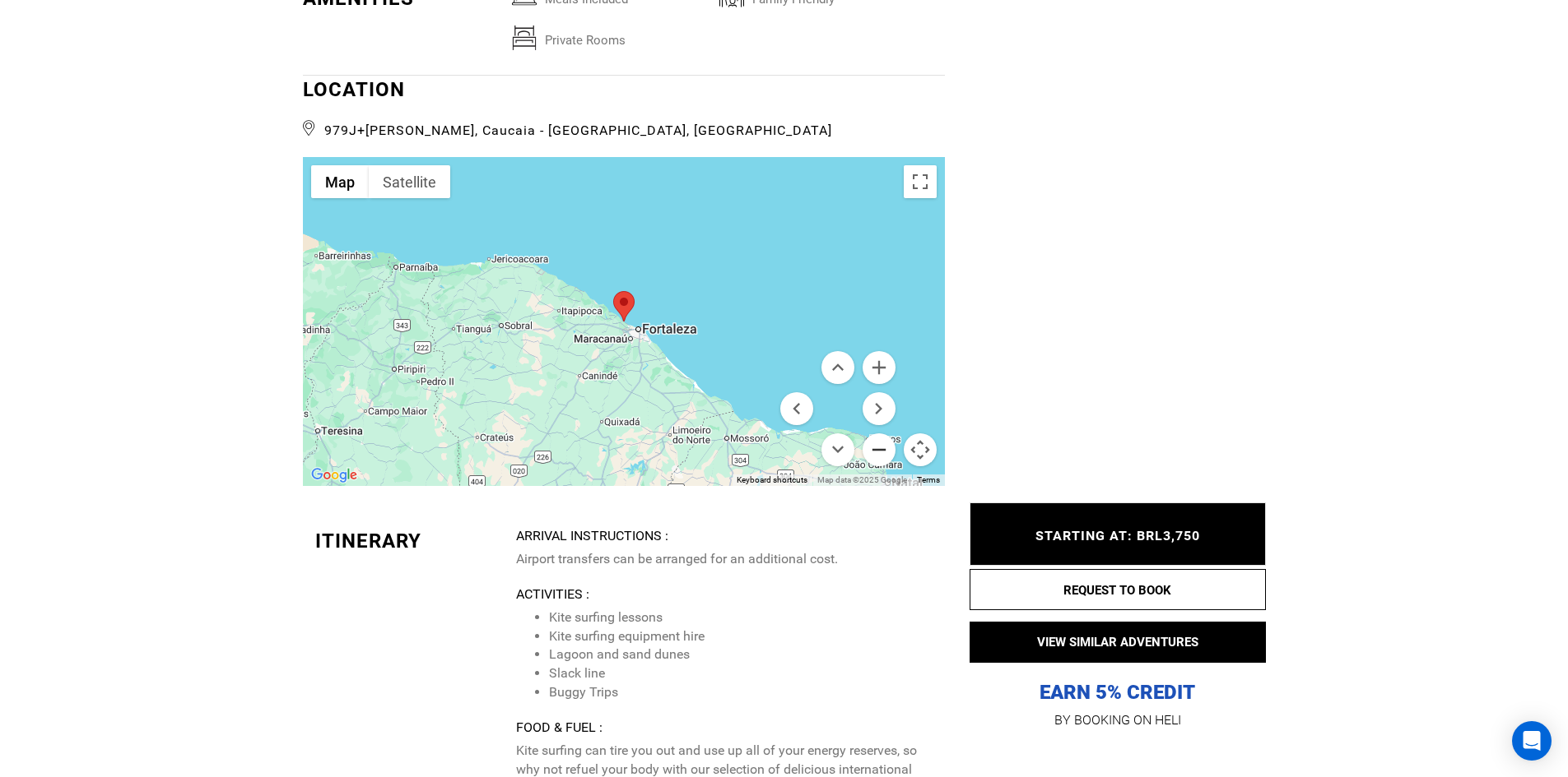
click at [884, 435] on button "Zoom out" at bounding box center [878, 450] width 33 height 33
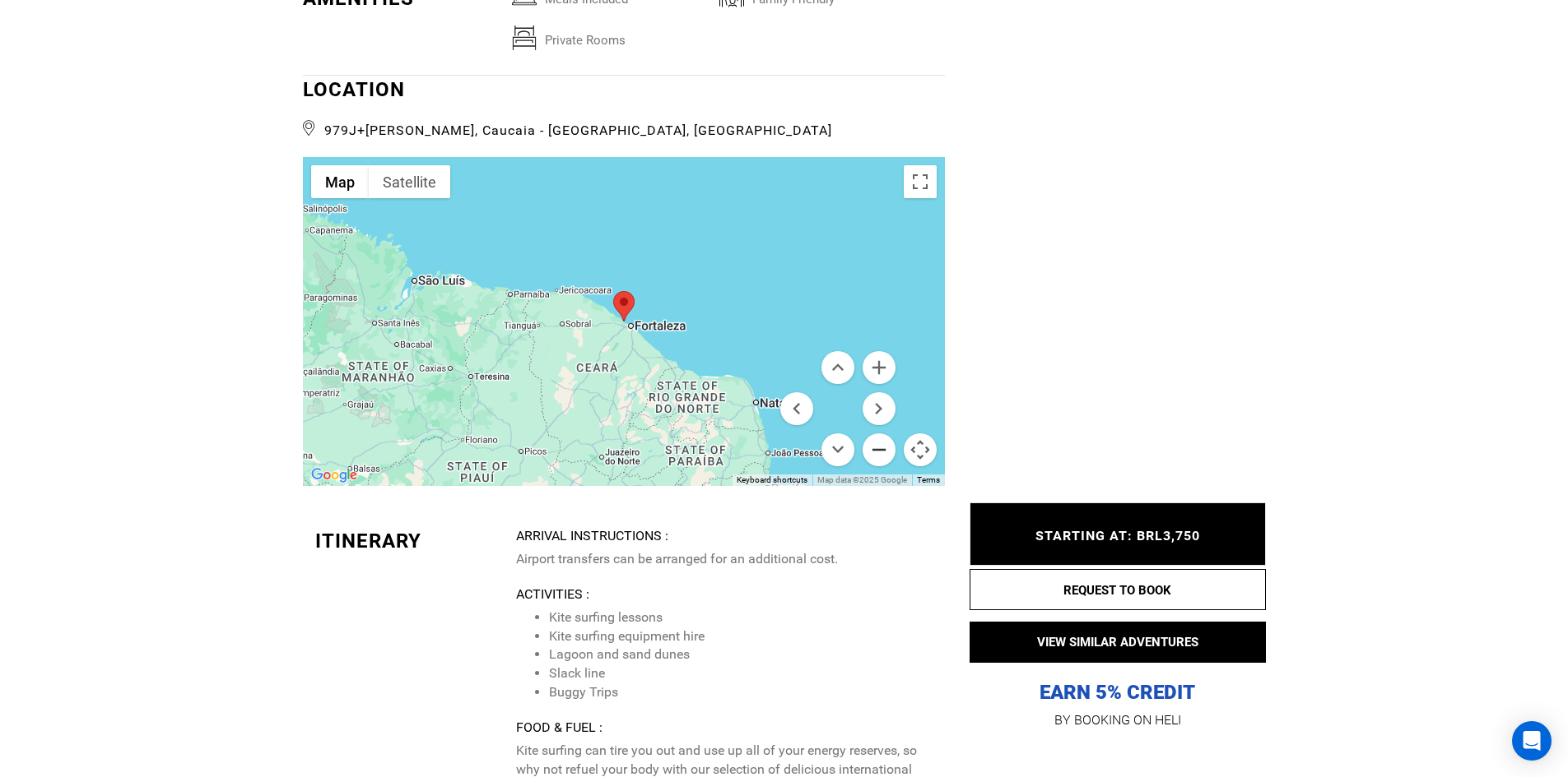
click at [884, 435] on button "Zoom out" at bounding box center [878, 450] width 33 height 33
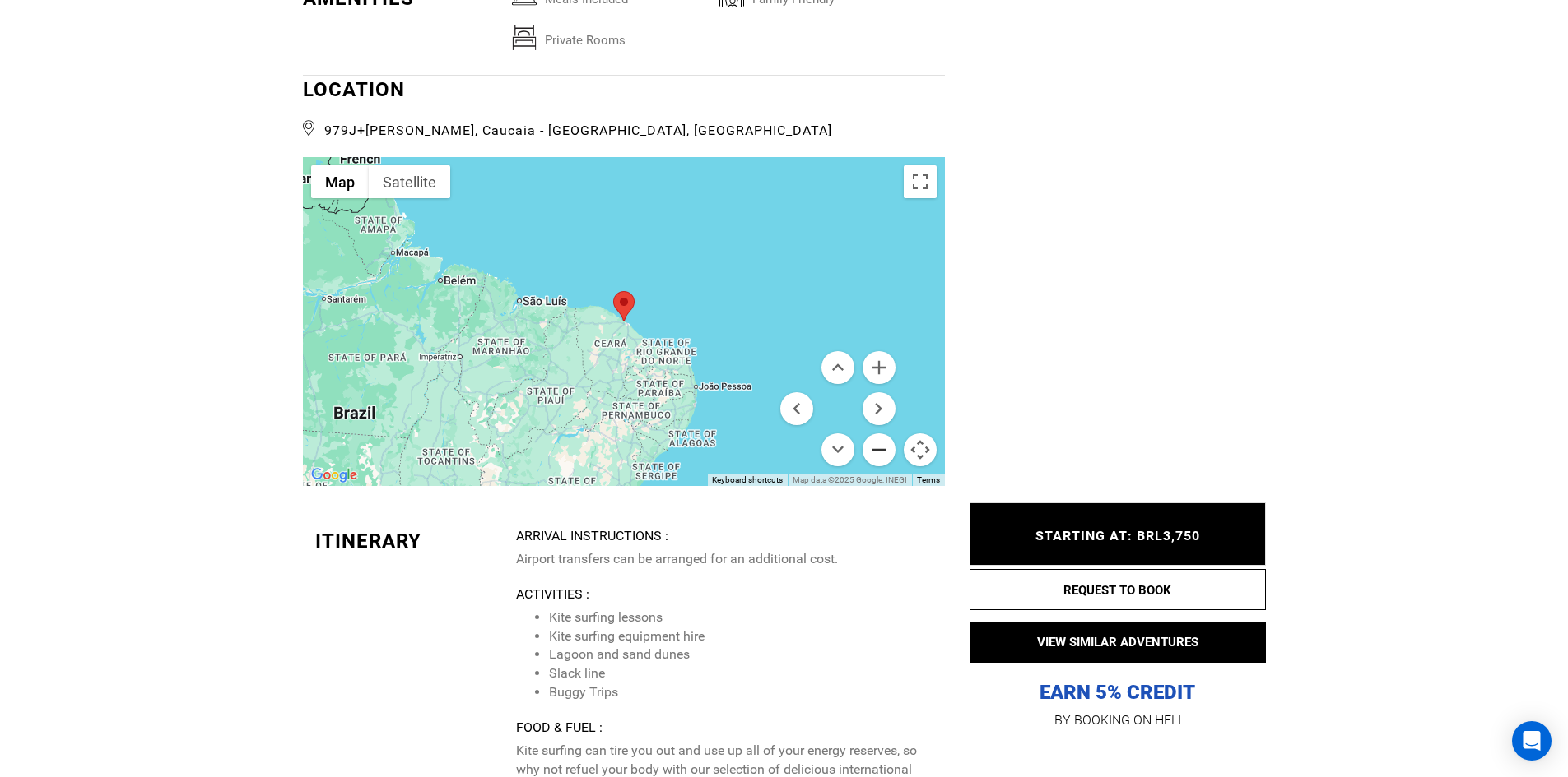
click at [884, 435] on button "Zoom out" at bounding box center [878, 450] width 33 height 33
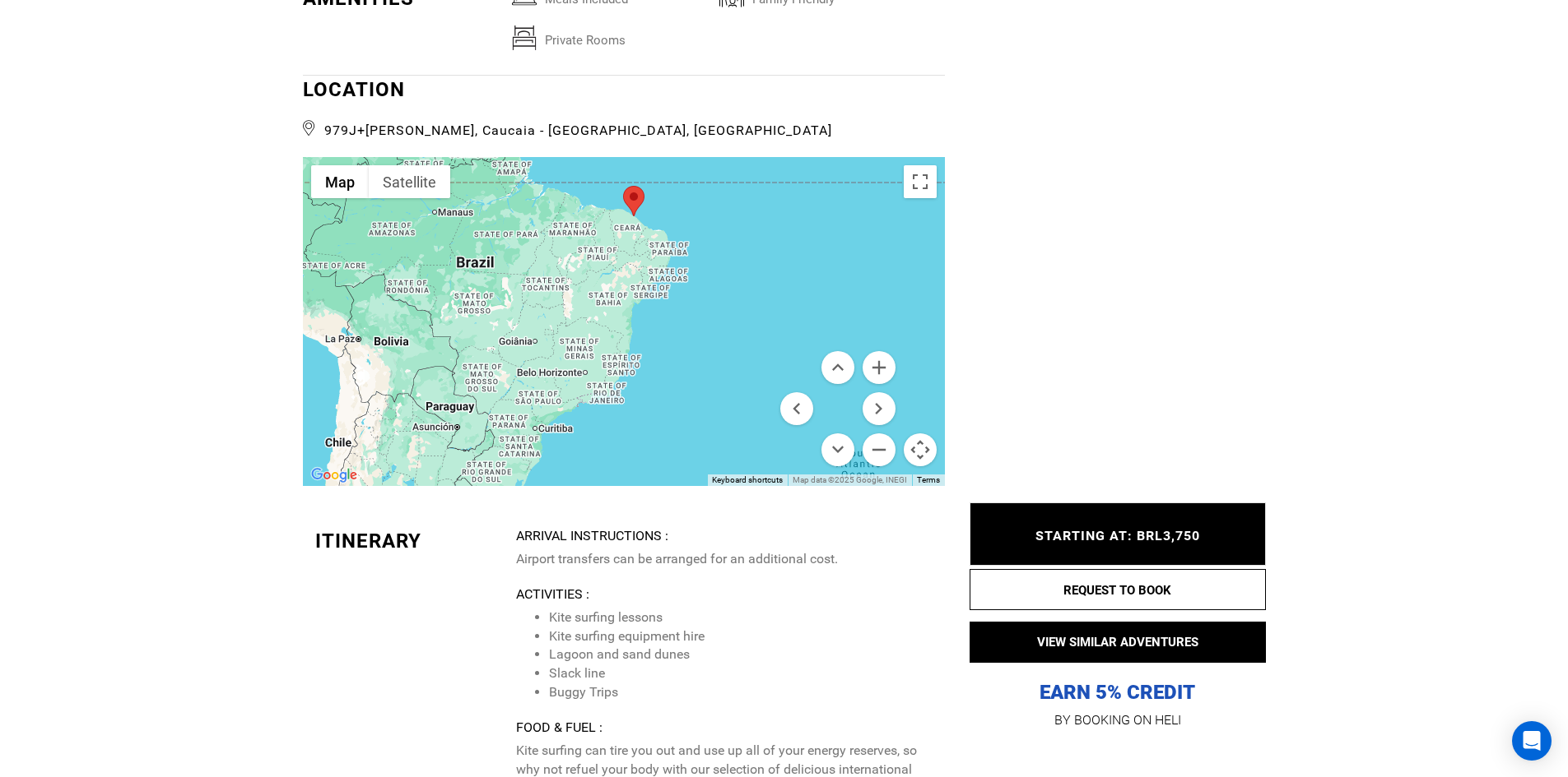
drag, startPoint x: 655, startPoint y: 395, endPoint x: 667, endPoint y: 289, distance: 106.7
click at [667, 289] on div at bounding box center [624, 321] width 642 height 329
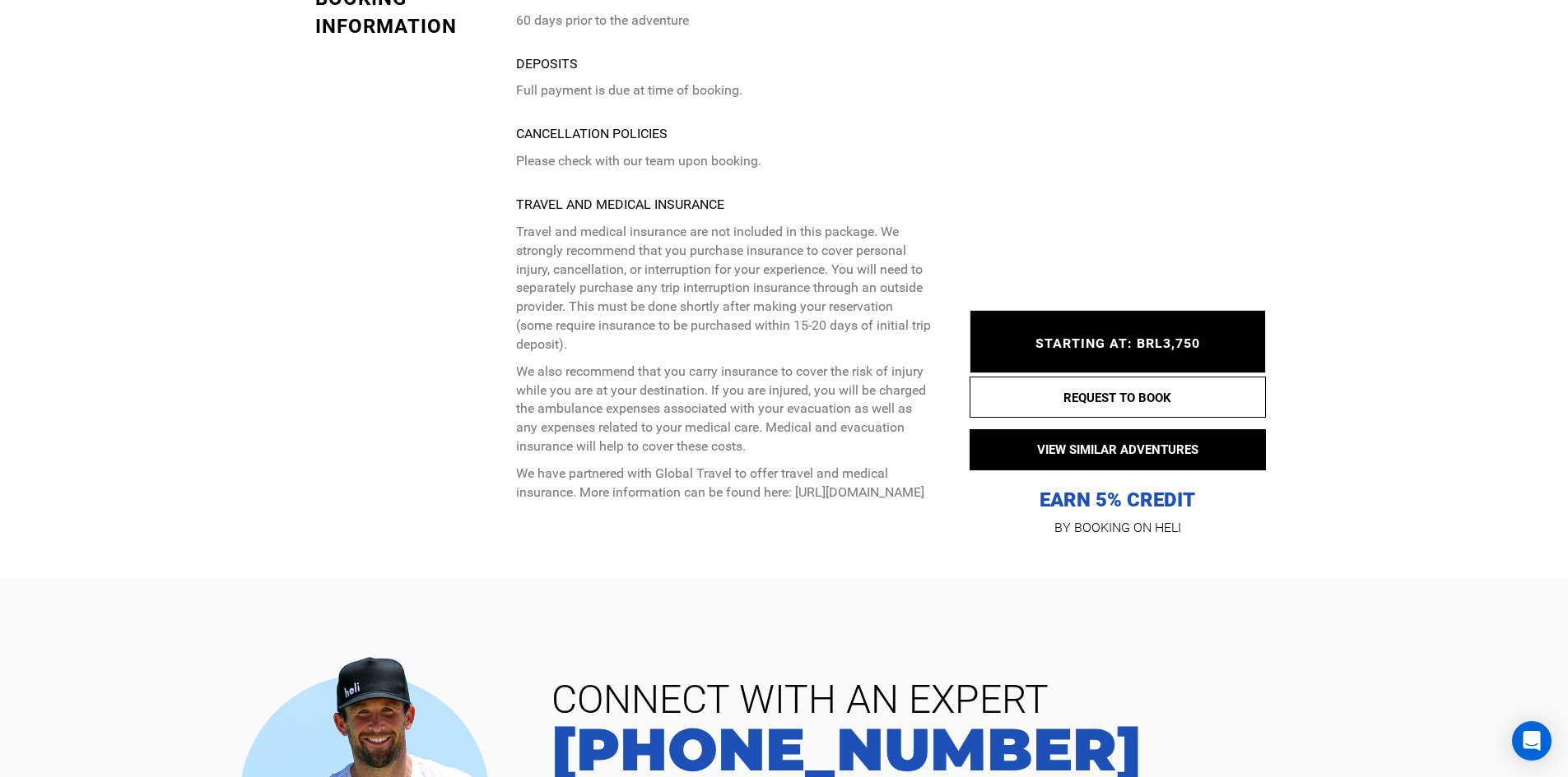
scroll to position [4835, 0]
